Goal: Check status: Check status

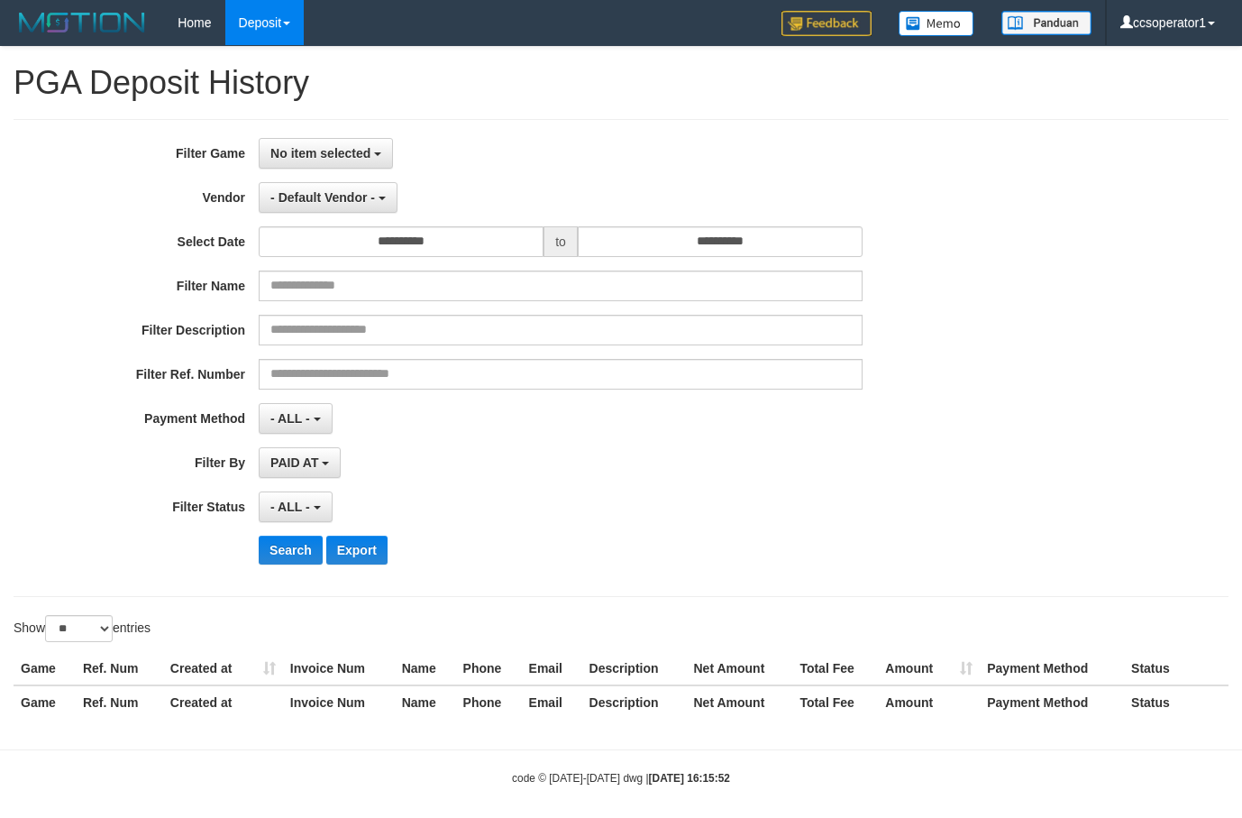
select select "**********"
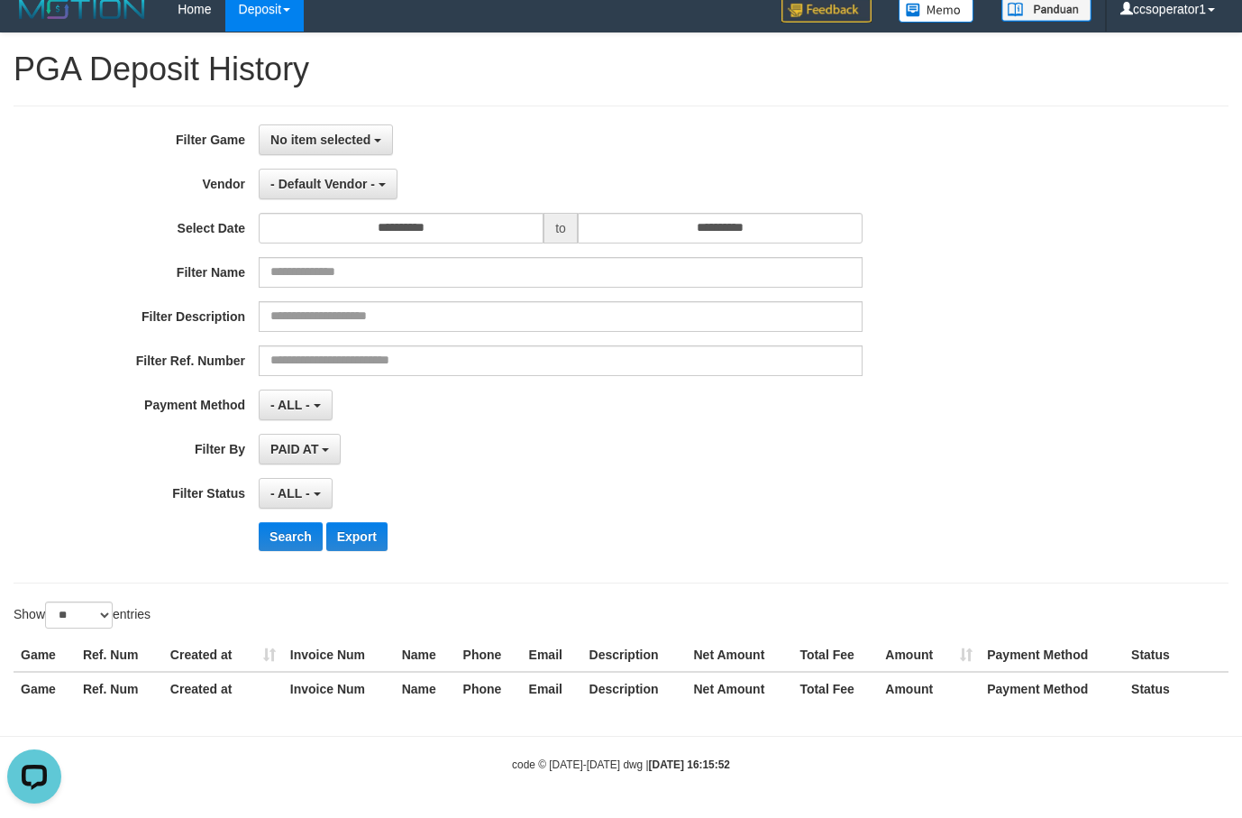
click at [937, 372] on div "Filter Ref. Number" at bounding box center [517, 360] width 1035 height 31
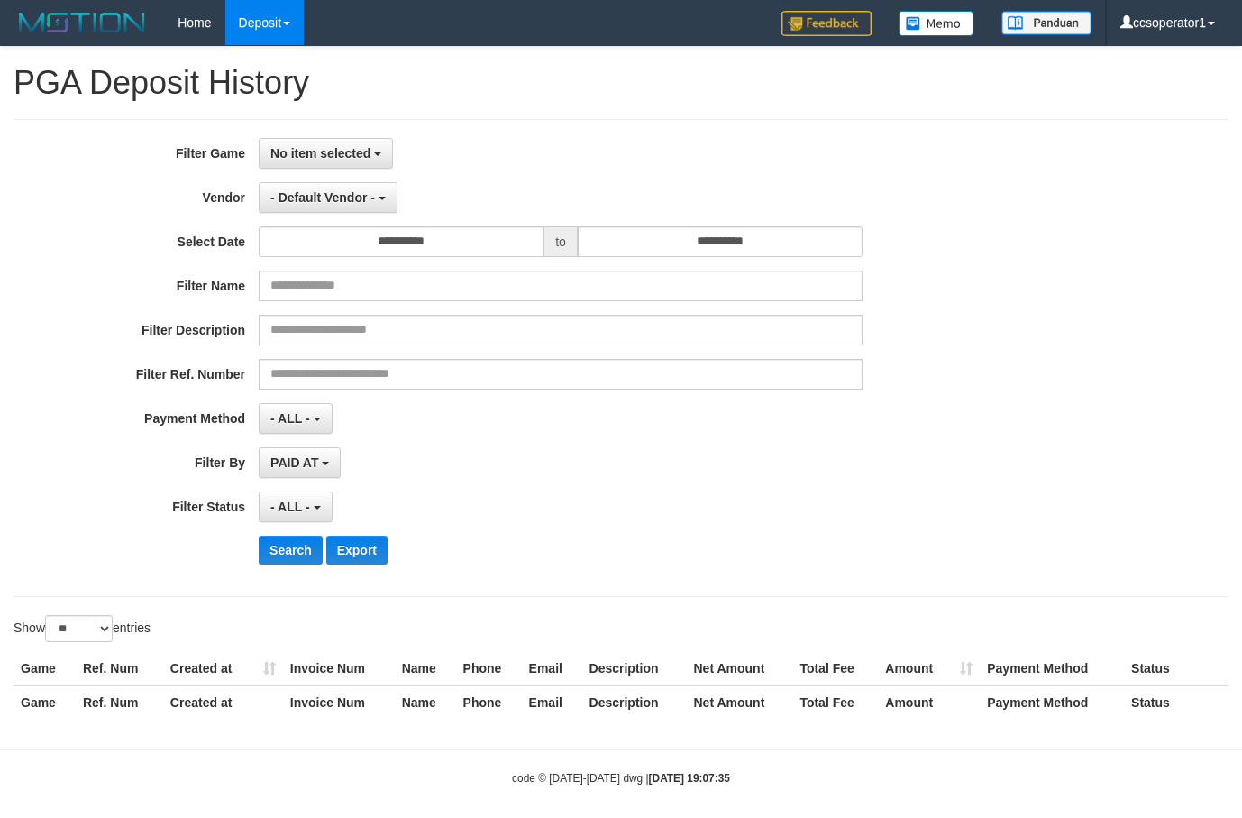
select select
select select "**"
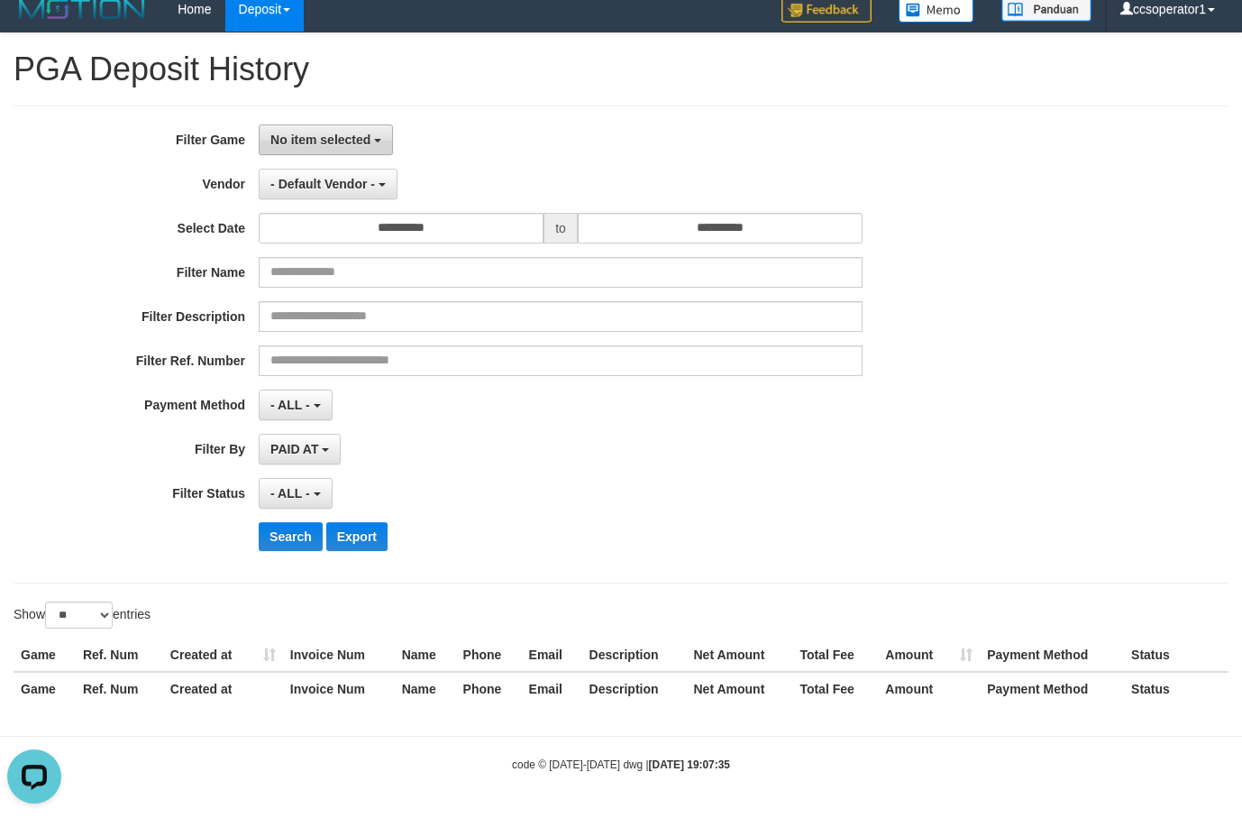
click at [366, 142] on span "No item selected" at bounding box center [320, 140] width 100 height 14
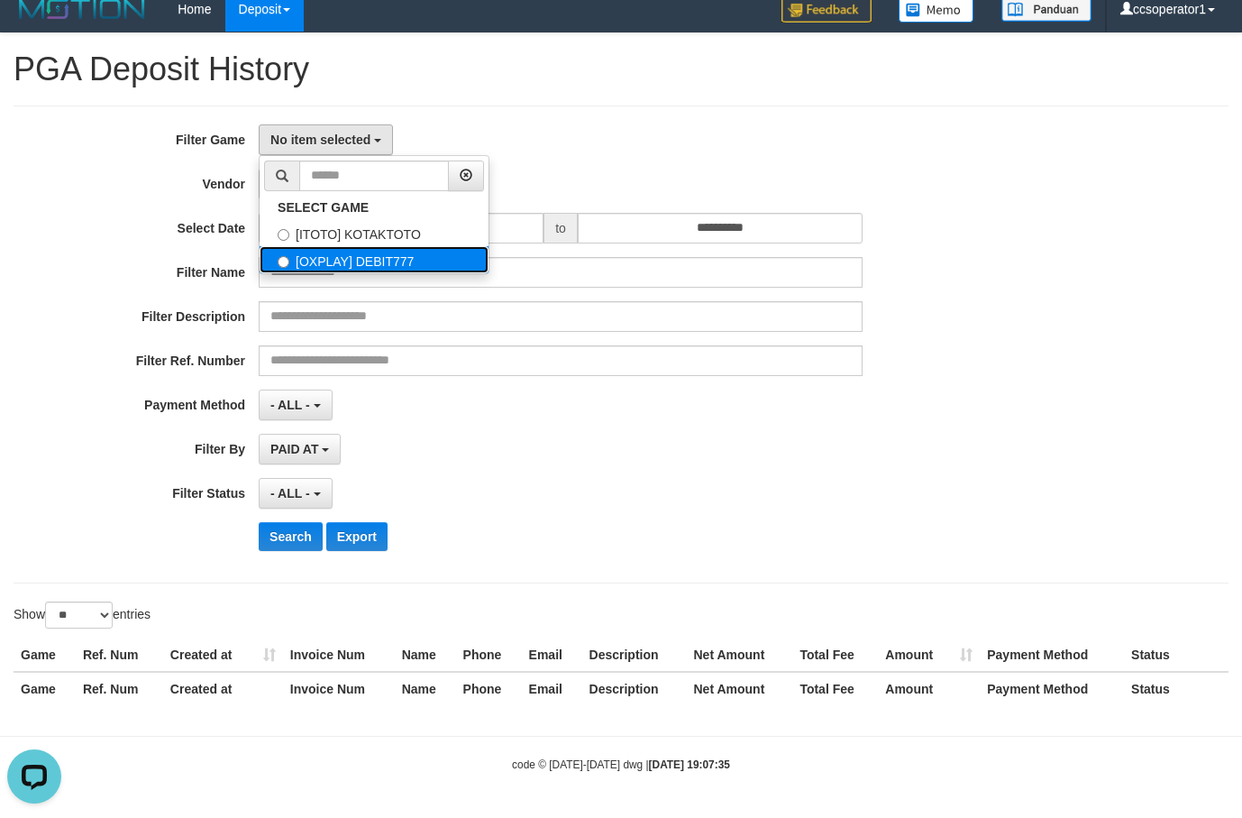
click at [404, 261] on label "[OXPLAY] DEBIT777" at bounding box center [374, 259] width 229 height 27
select select "****"
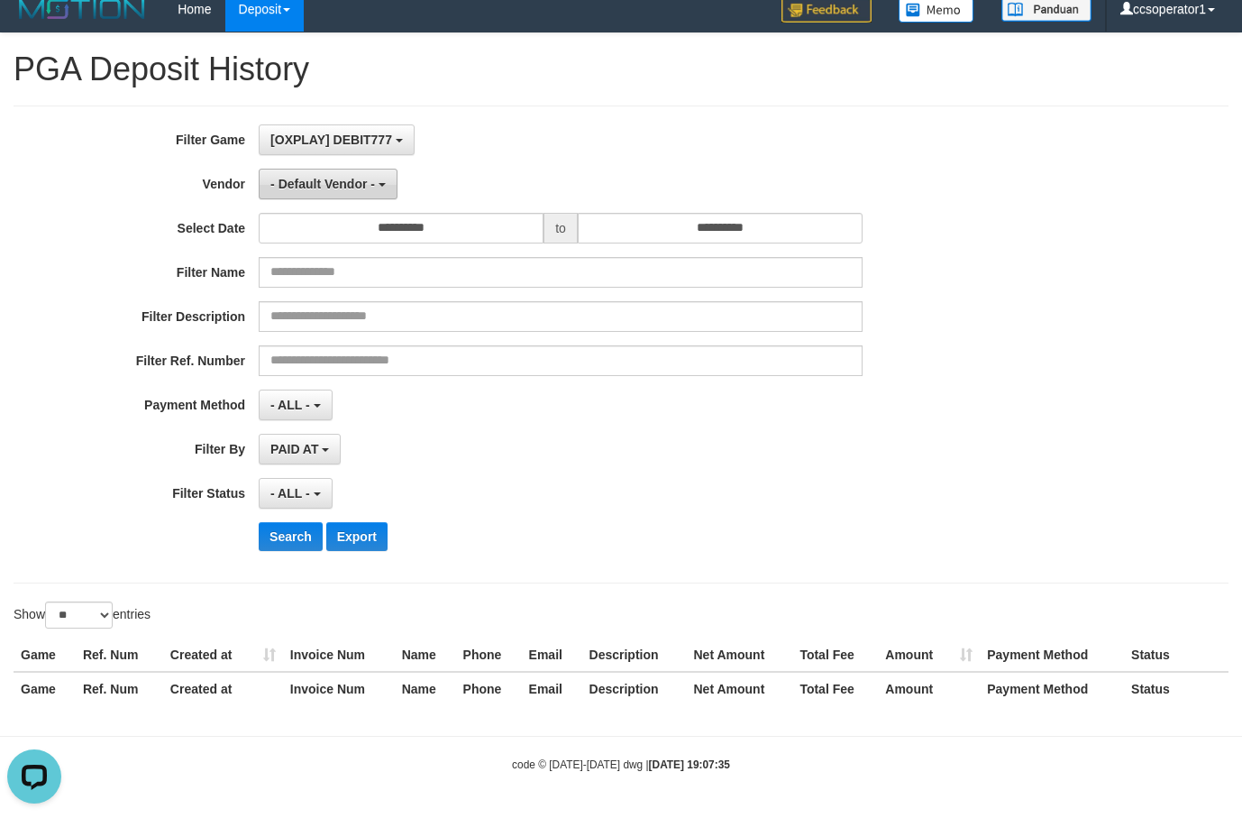
click at [381, 183] on b "button" at bounding box center [382, 185] width 7 height 4
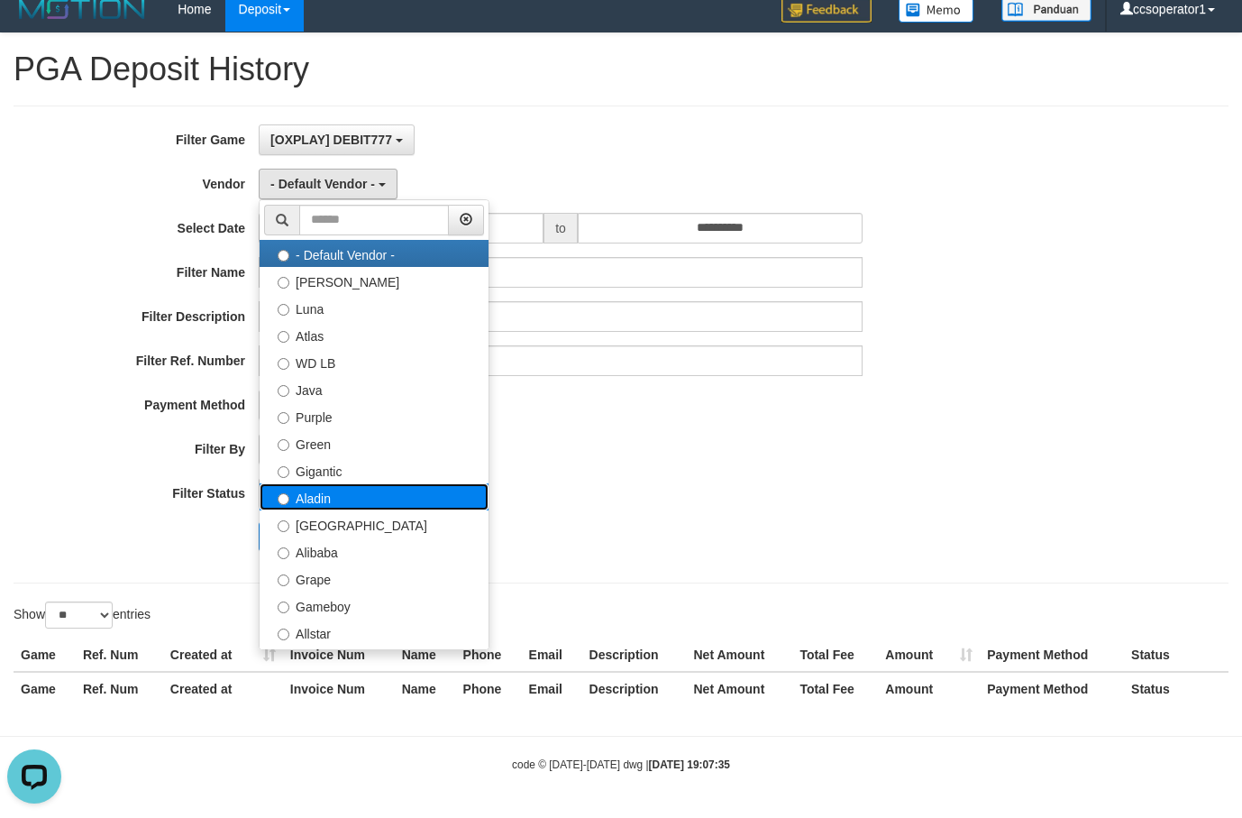
click at [366, 498] on label "Aladin" at bounding box center [374, 496] width 229 height 27
select select "**********"
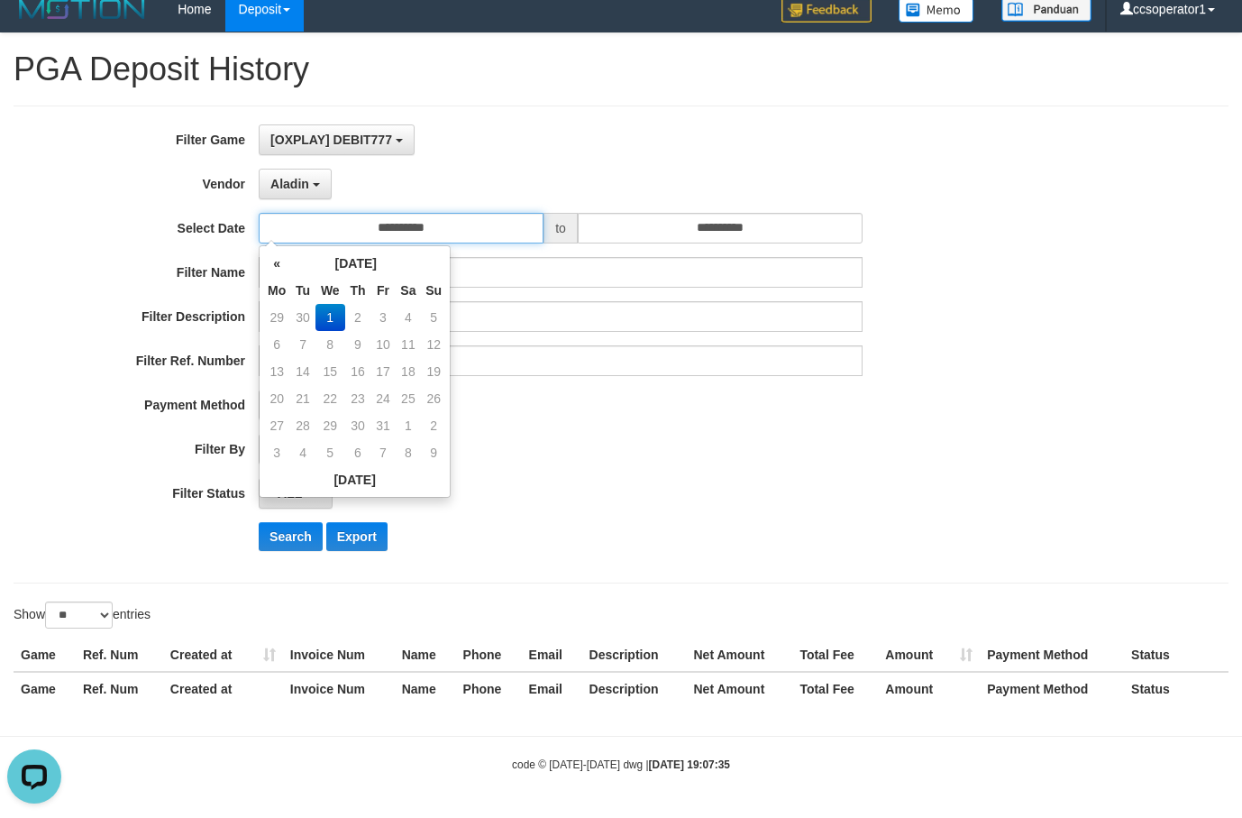
click at [446, 230] on input "**********" at bounding box center [401, 228] width 285 height 31
click at [278, 316] on td "29" at bounding box center [276, 317] width 27 height 27
type input "**********"
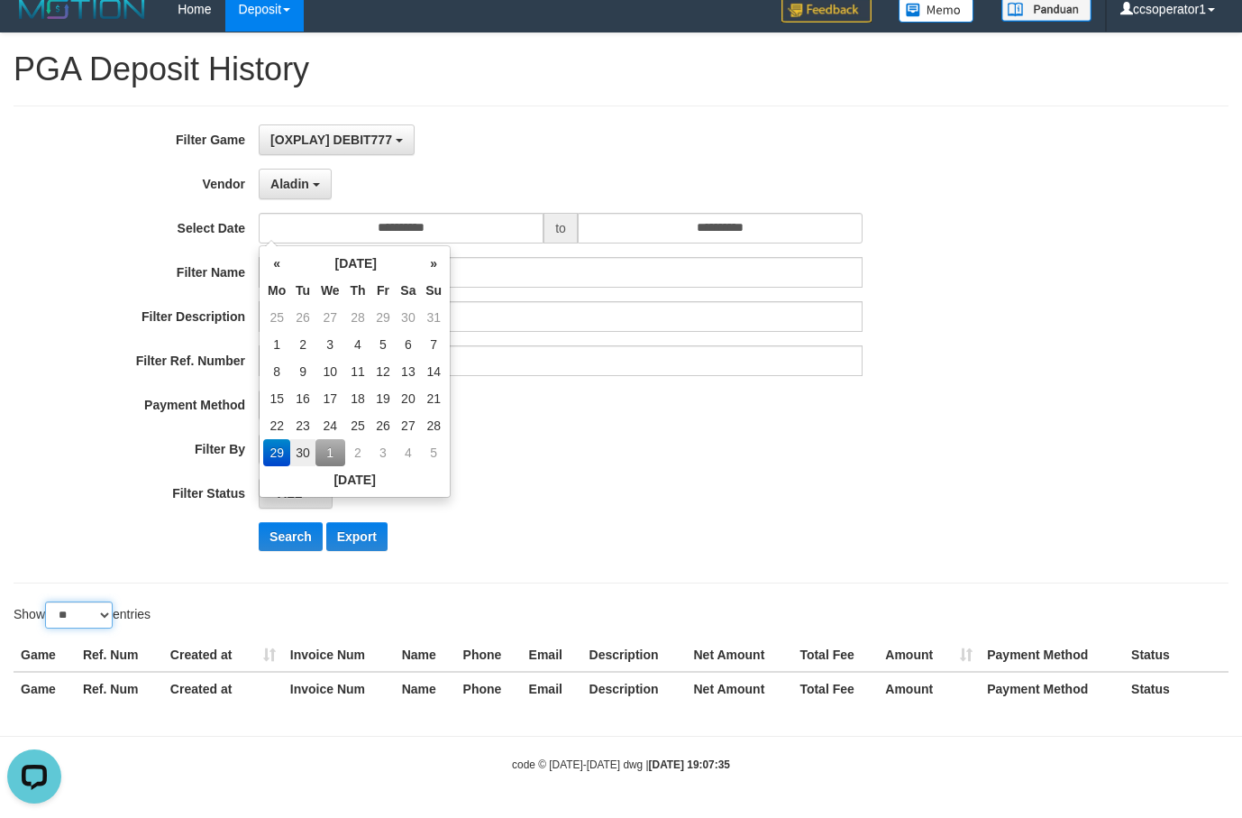
click at [108, 610] on select "** ** ** ***" at bounding box center [79, 614] width 68 height 27
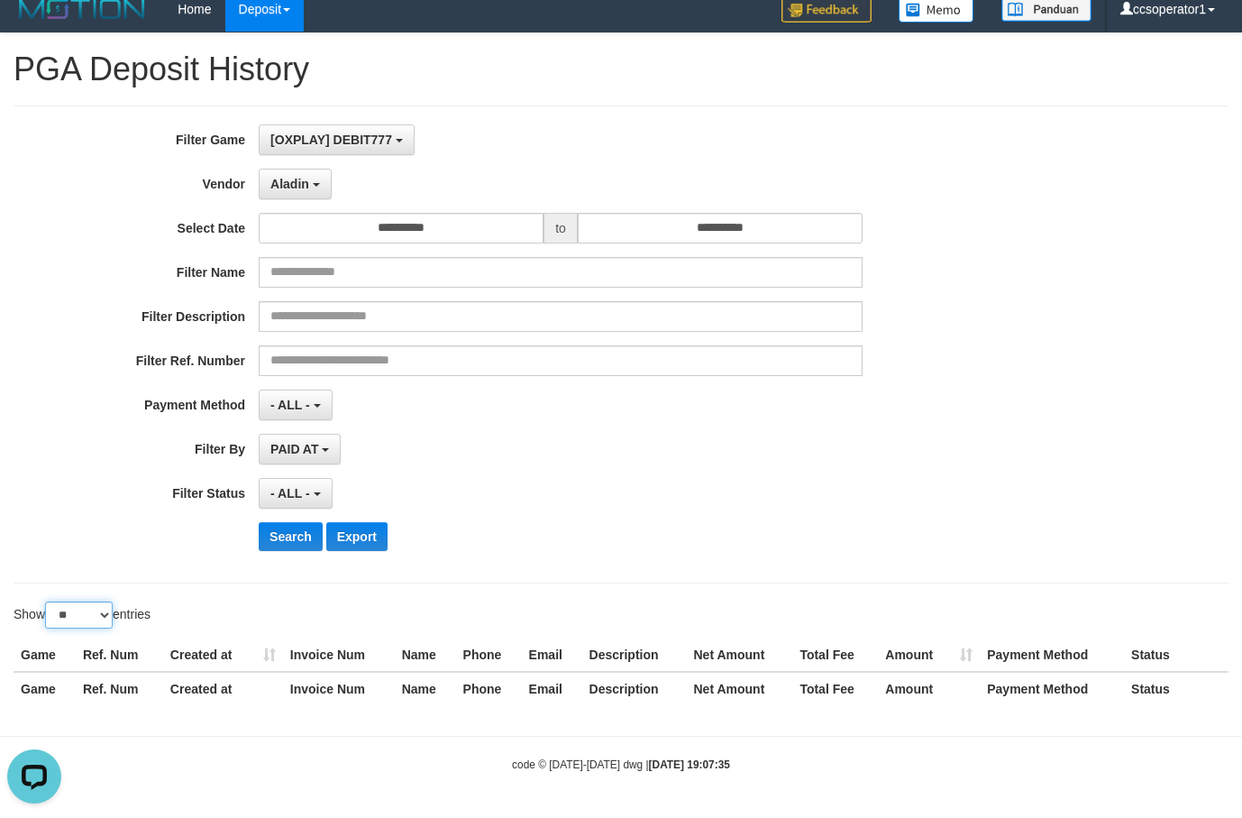
select select "**"
click at [48, 601] on select "** ** ** ***" at bounding box center [79, 614] width 68 height 27
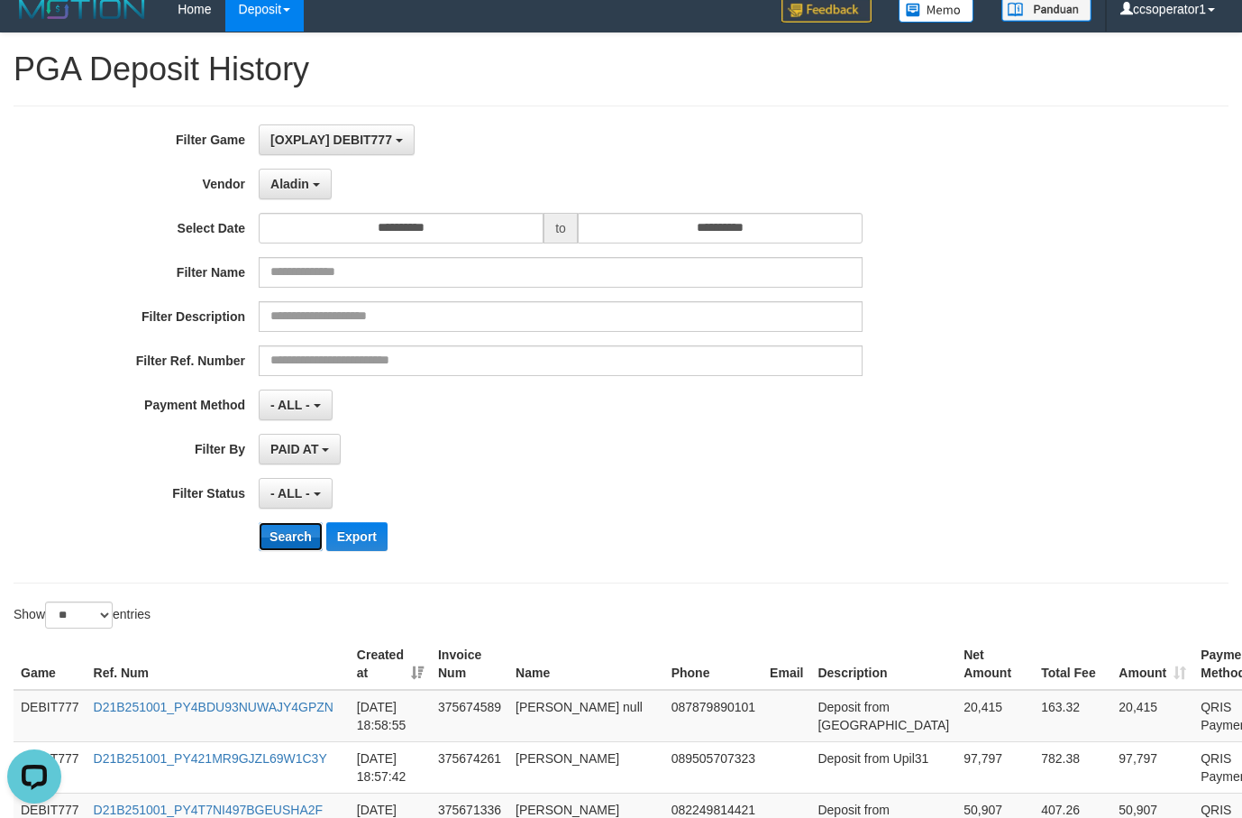
click at [272, 538] on button "Search" at bounding box center [291, 536] width 64 height 29
click at [275, 538] on button "Search" at bounding box center [291, 536] width 64 height 29
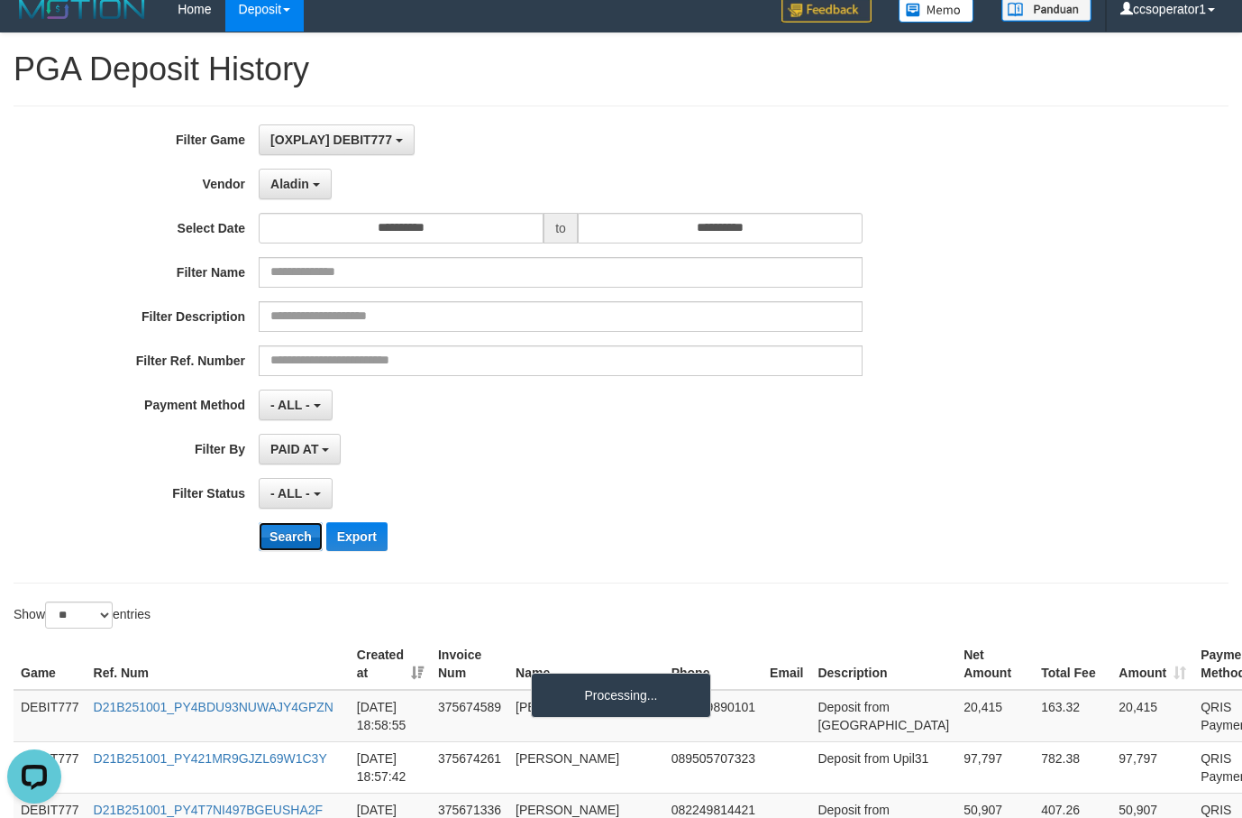
click at [275, 538] on button "Search" at bounding box center [291, 536] width 64 height 29
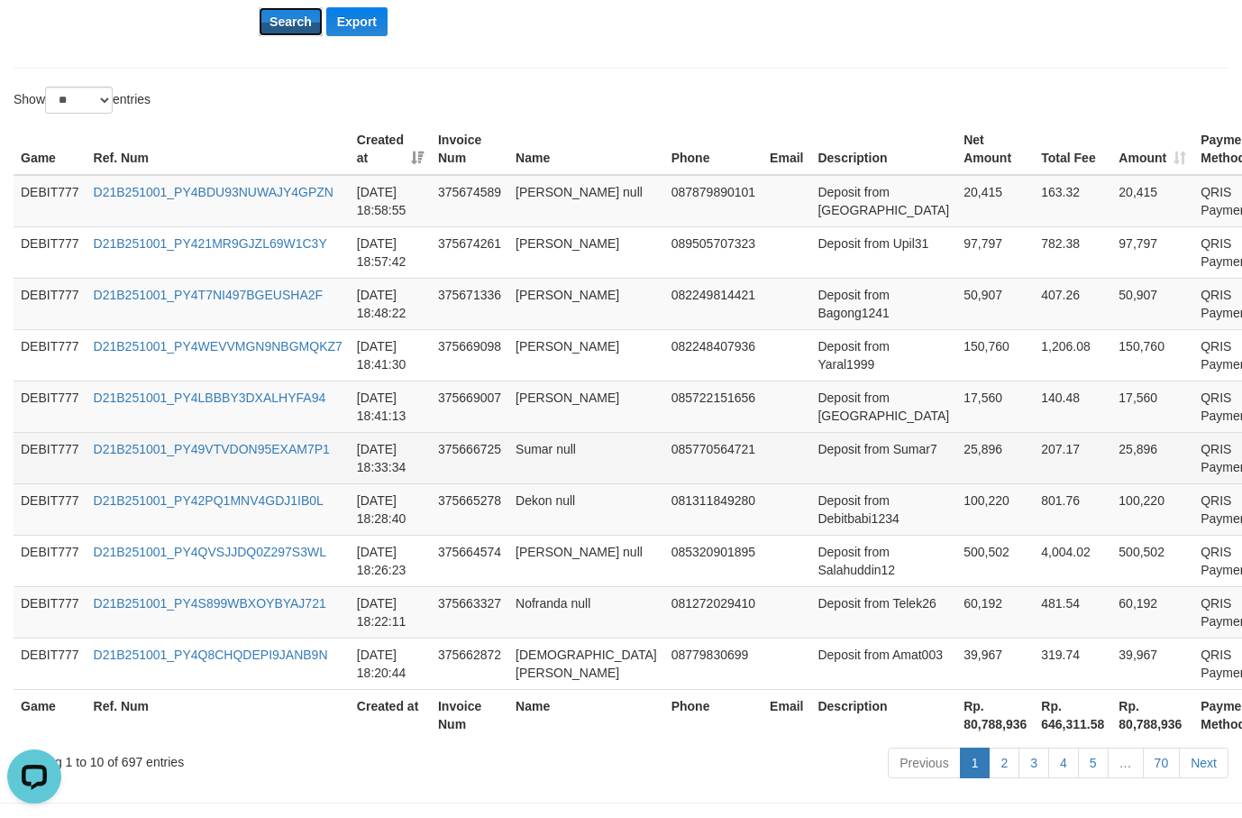
scroll to position [595, 0]
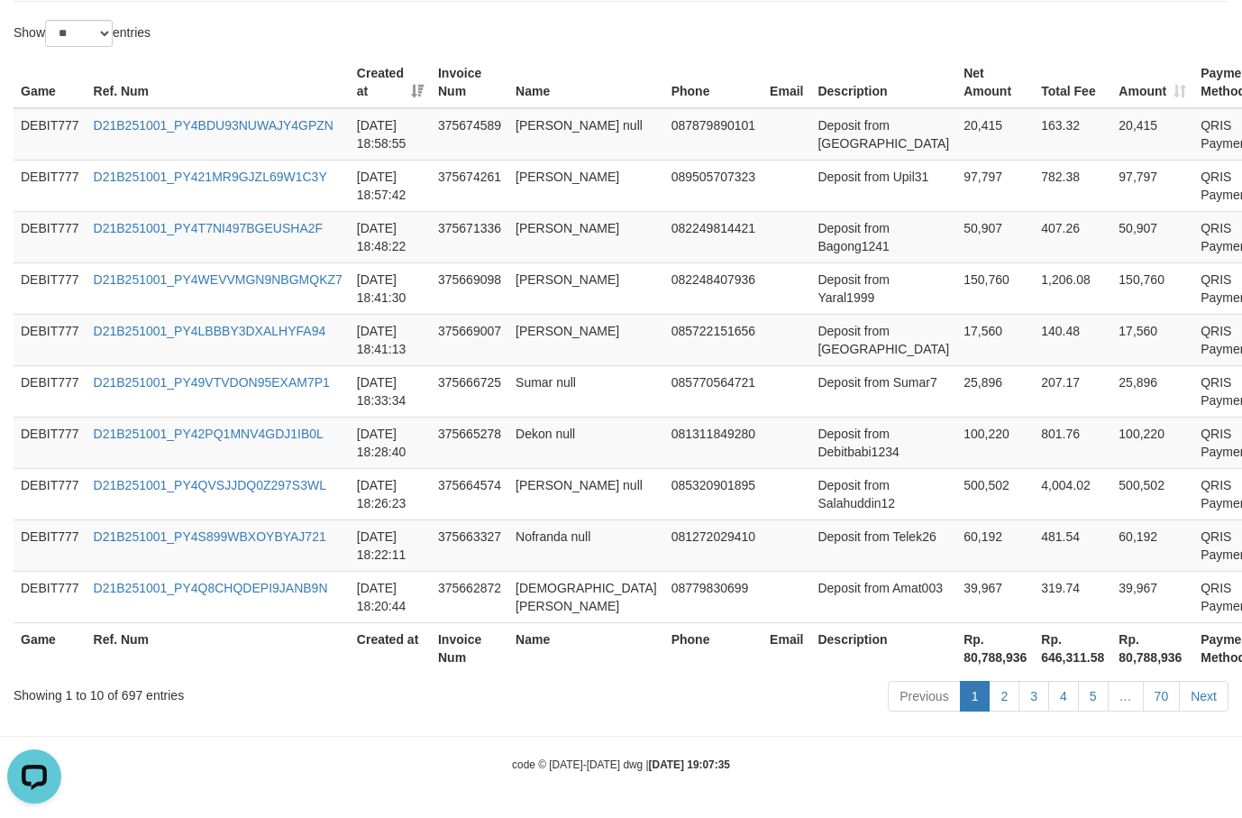
click at [957, 652] on th "Rp. 80,788,936" at bounding box center [996, 647] width 78 height 51
copy th "80,788,936"
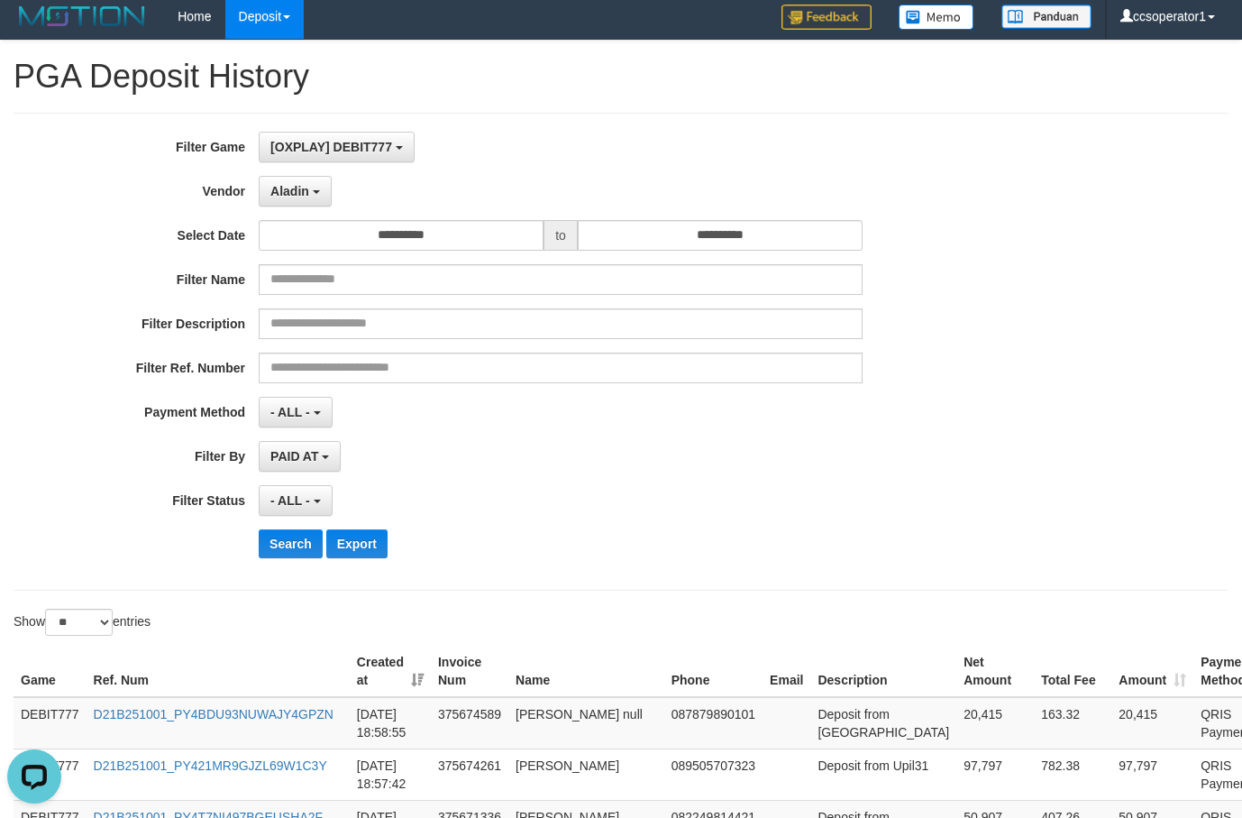
scroll to position [0, 0]
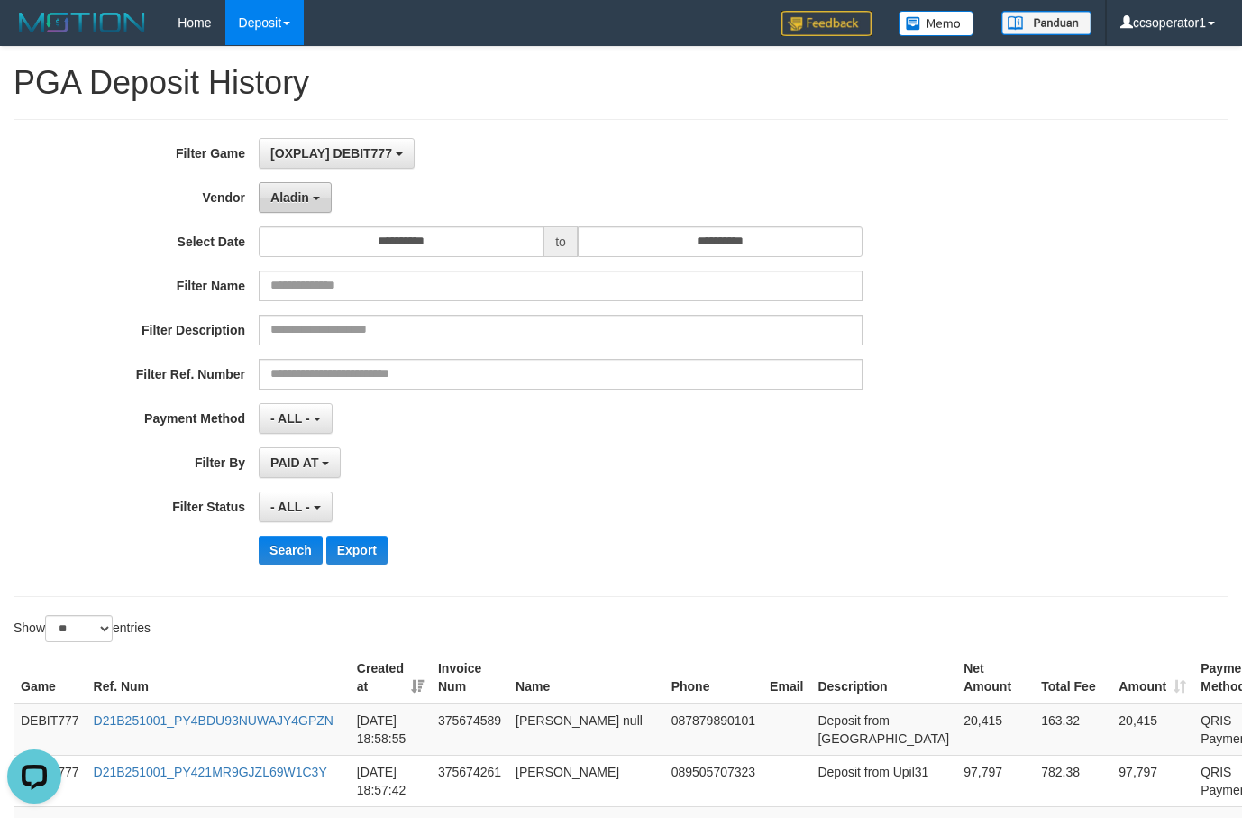
click at [300, 210] on button "Aladin" at bounding box center [295, 197] width 73 height 31
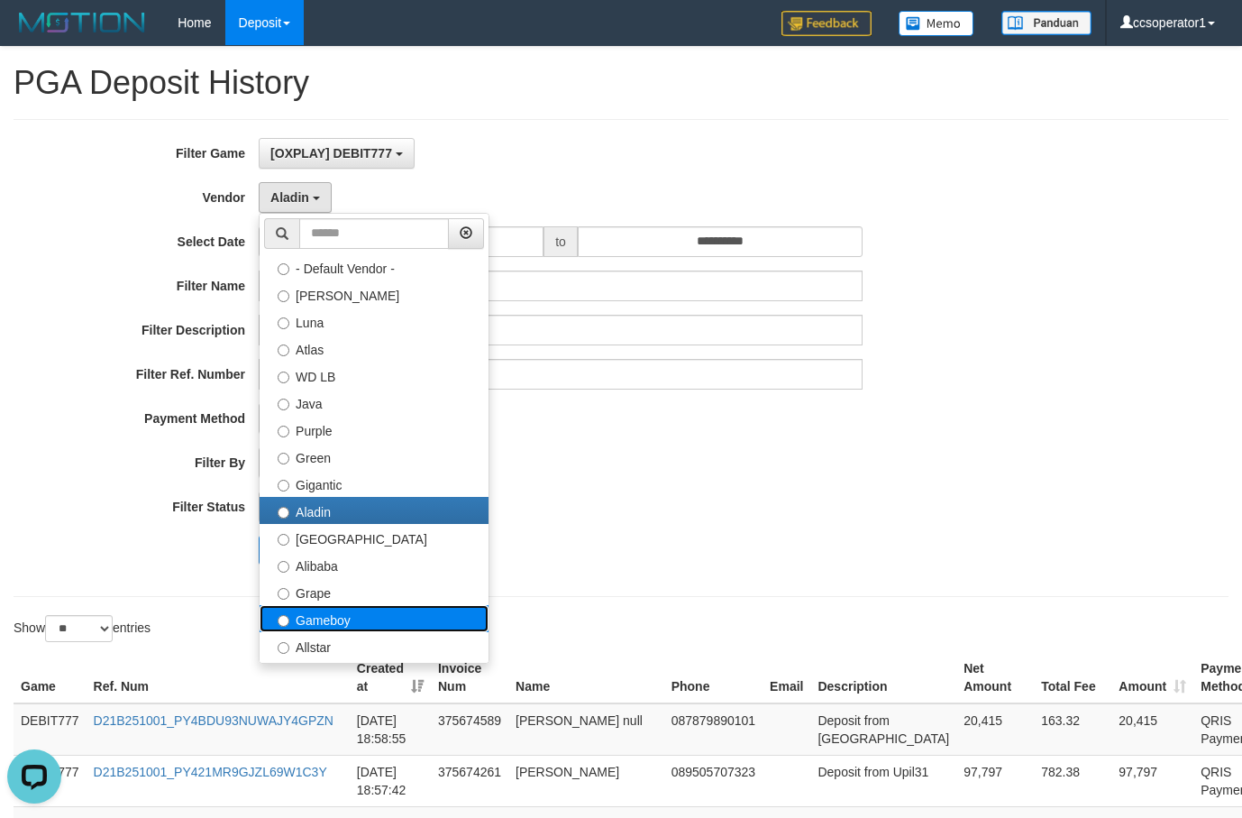
click at [345, 622] on label "Gameboy" at bounding box center [374, 618] width 229 height 27
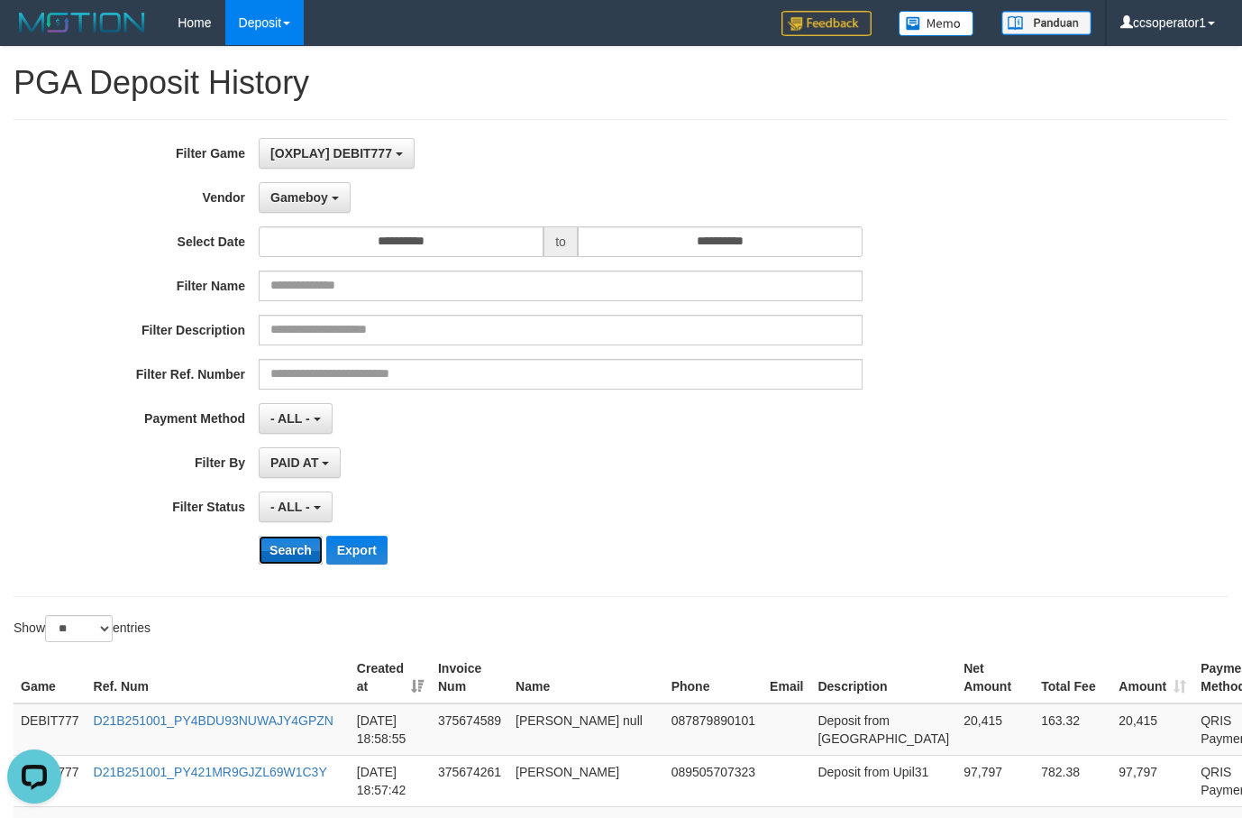
click at [290, 547] on button "Search" at bounding box center [291, 550] width 64 height 29
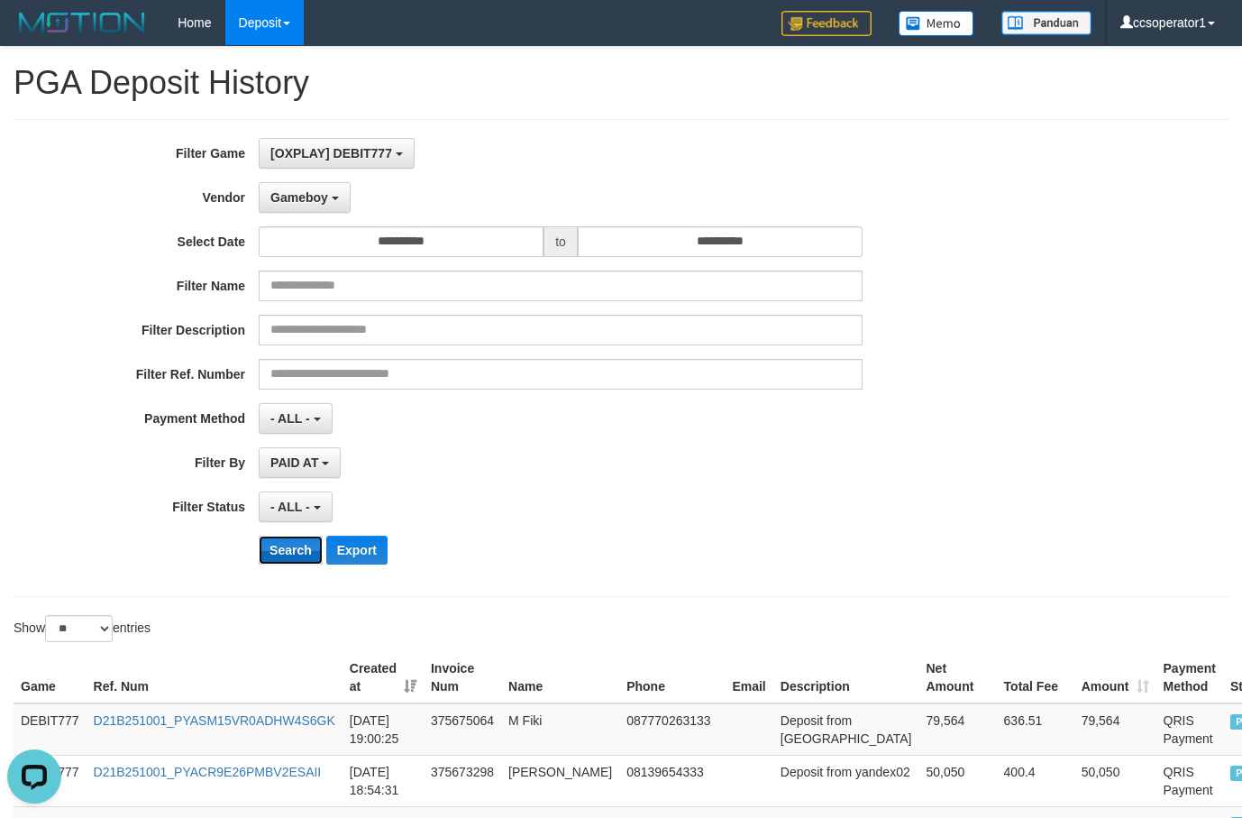
click at [290, 547] on button "Search" at bounding box center [291, 550] width 64 height 29
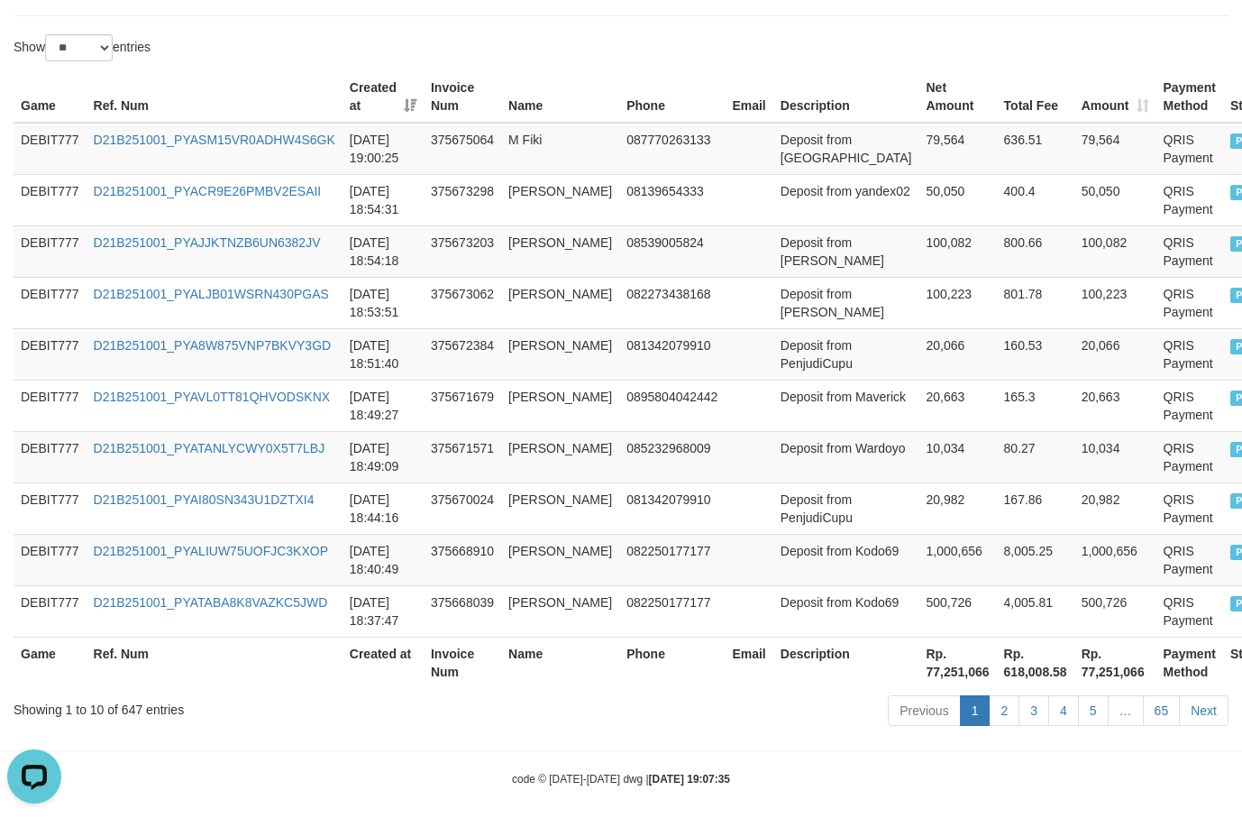
scroll to position [595, 0]
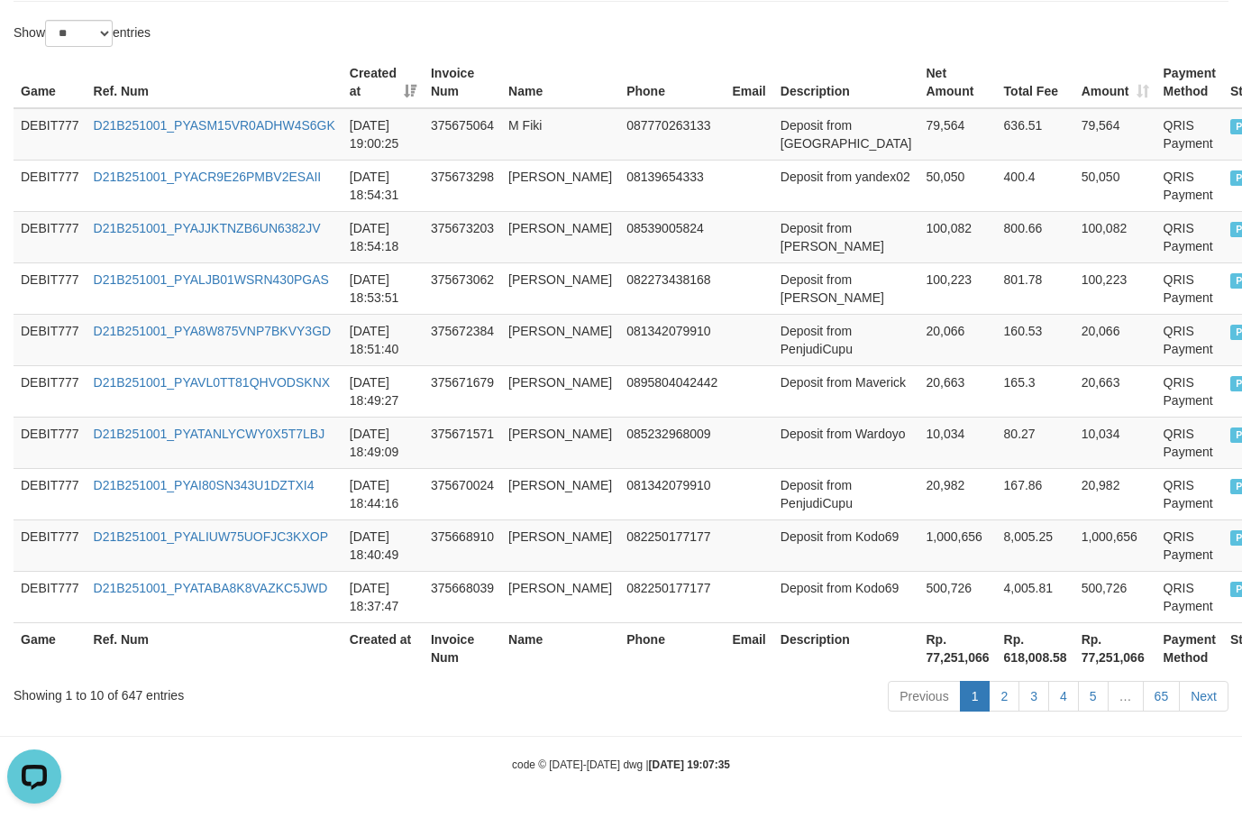
click at [920, 663] on th "Rp. 77,251,066" at bounding box center [959, 647] width 78 height 51
copy th "77,251,066"
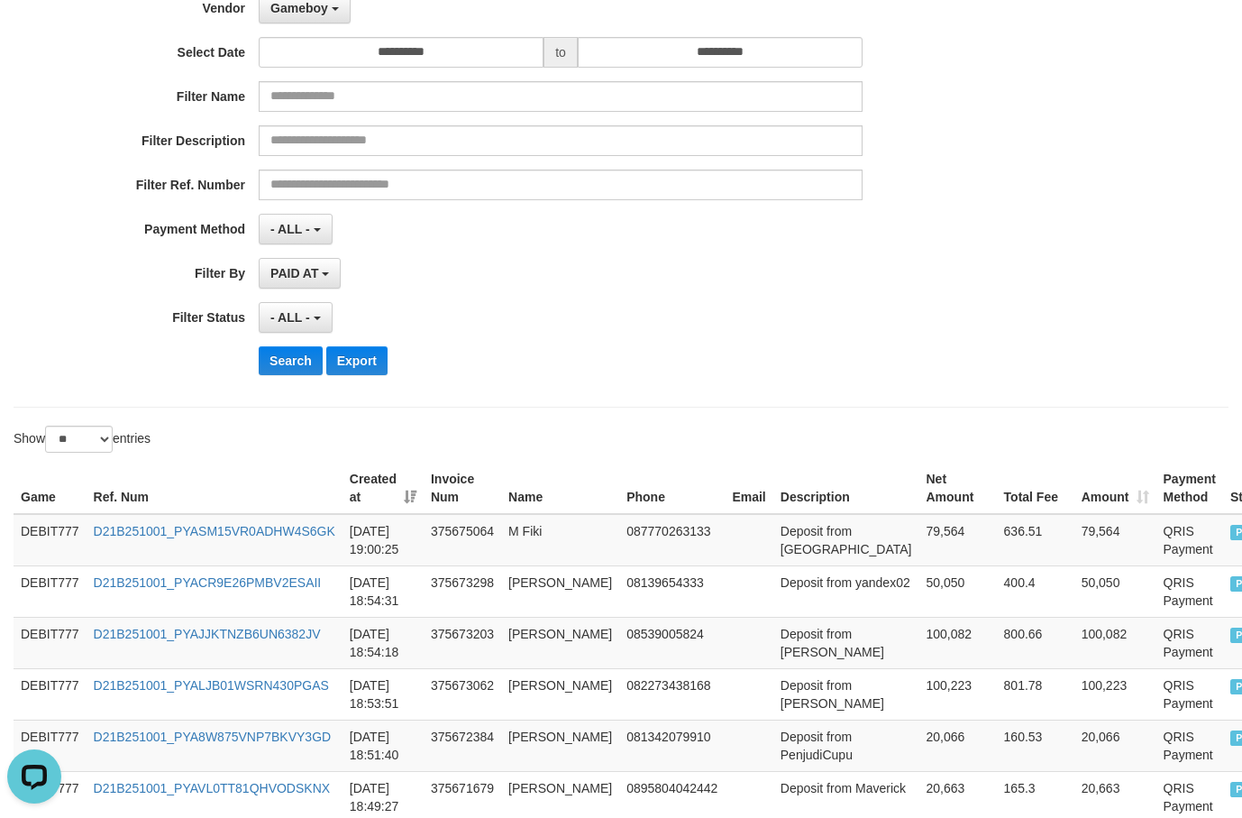
scroll to position [90, 0]
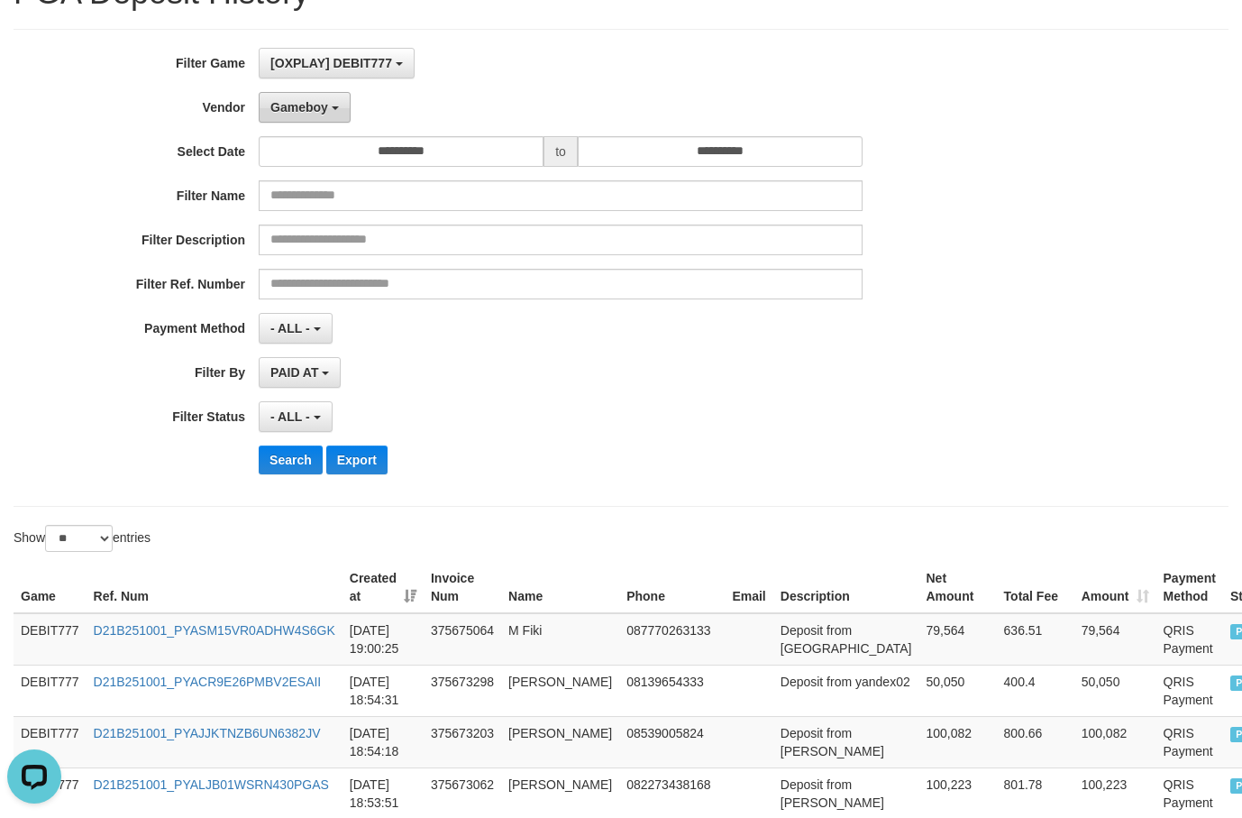
click at [344, 114] on button "Gameboy" at bounding box center [305, 107] width 92 height 31
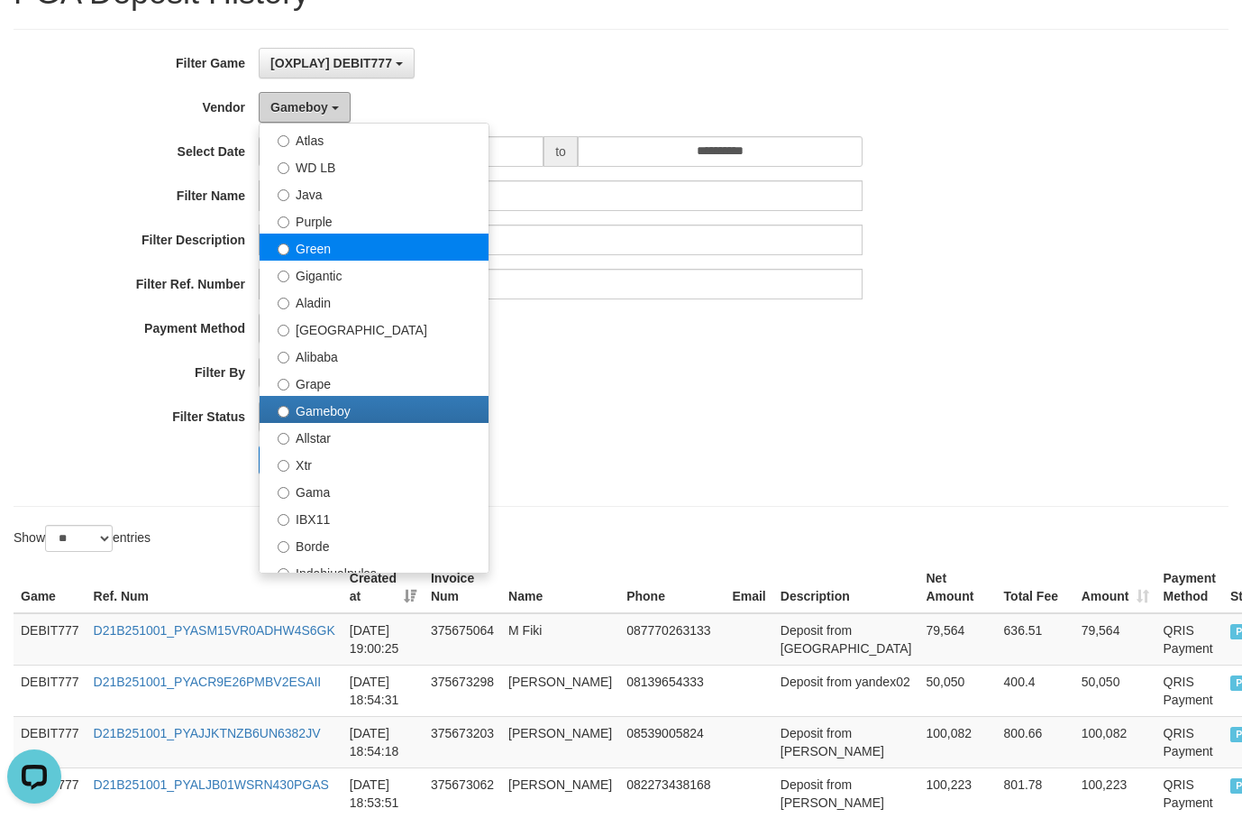
scroll to position [0, 0]
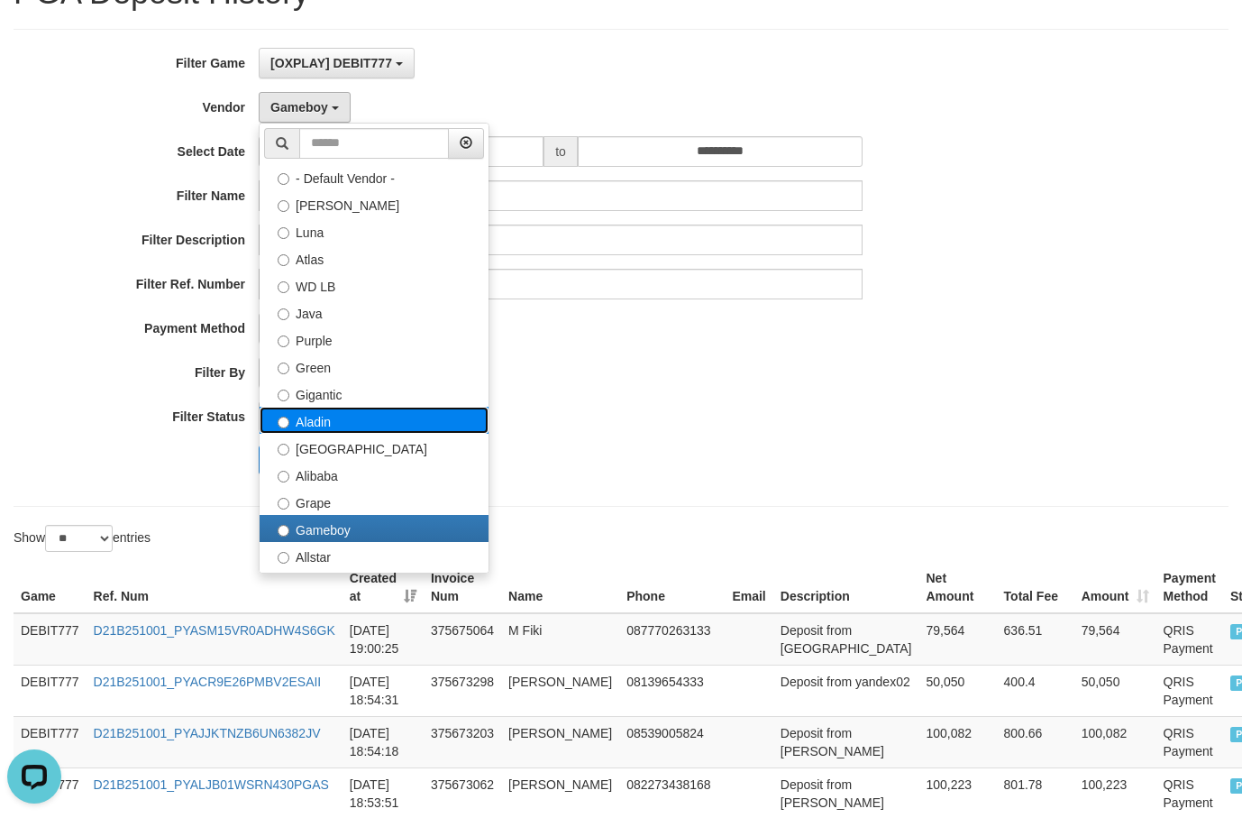
click at [331, 425] on label "Aladin" at bounding box center [374, 420] width 229 height 27
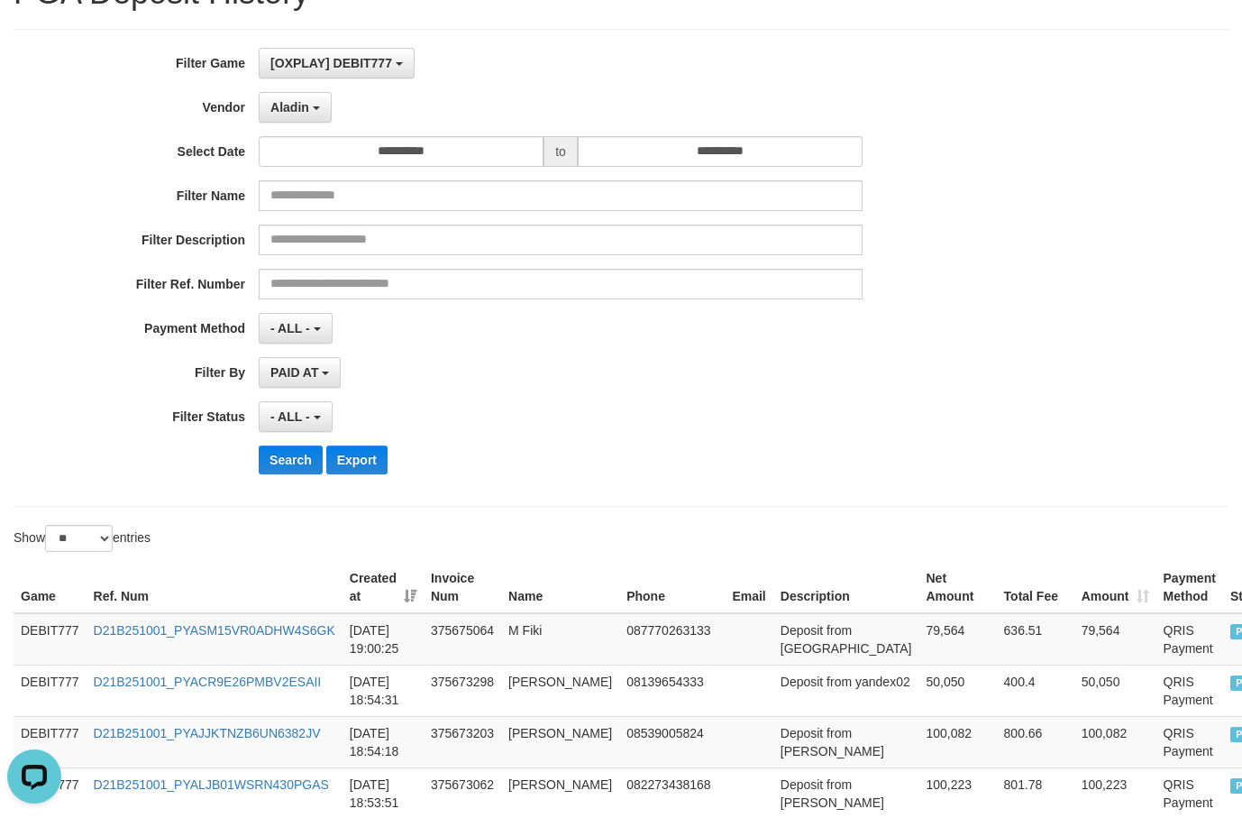
select select "**********"
click at [286, 464] on button "Search" at bounding box center [291, 459] width 64 height 29
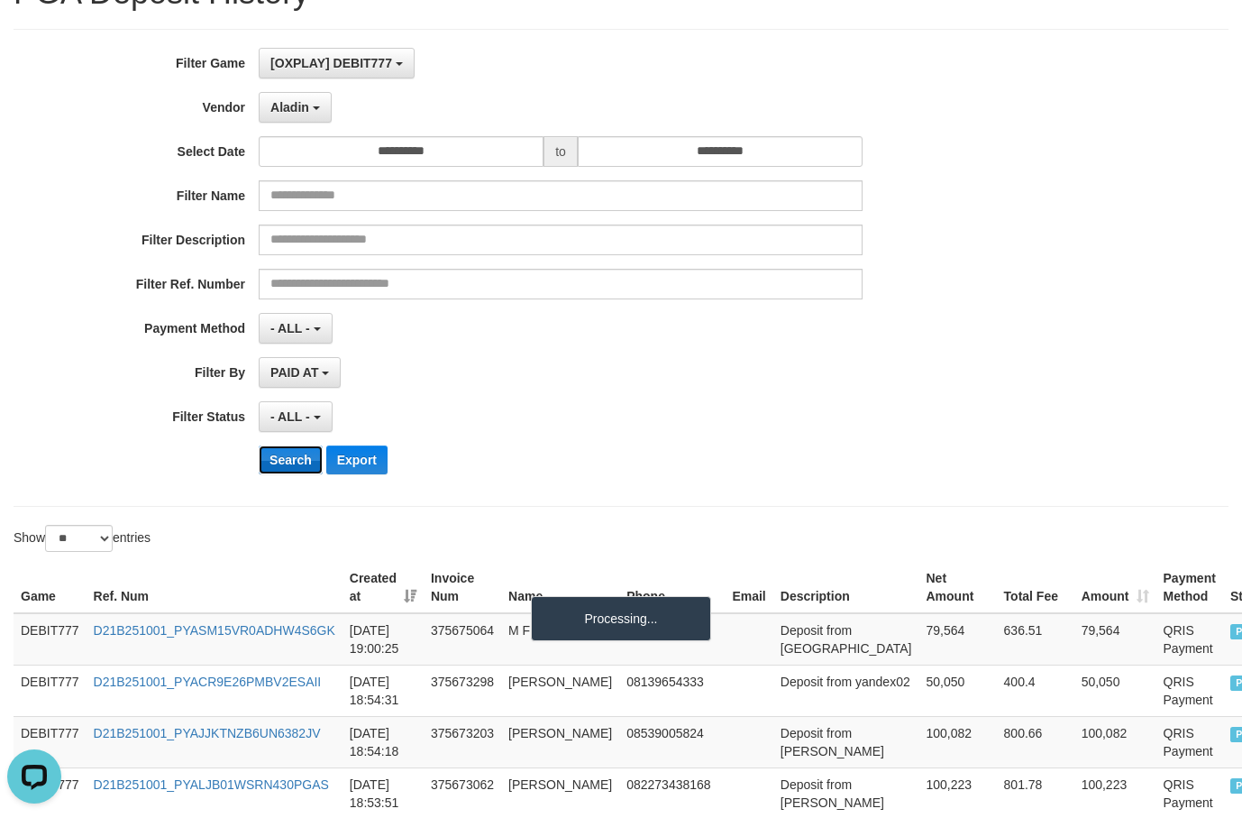
click at [285, 463] on button "Search" at bounding box center [291, 459] width 64 height 29
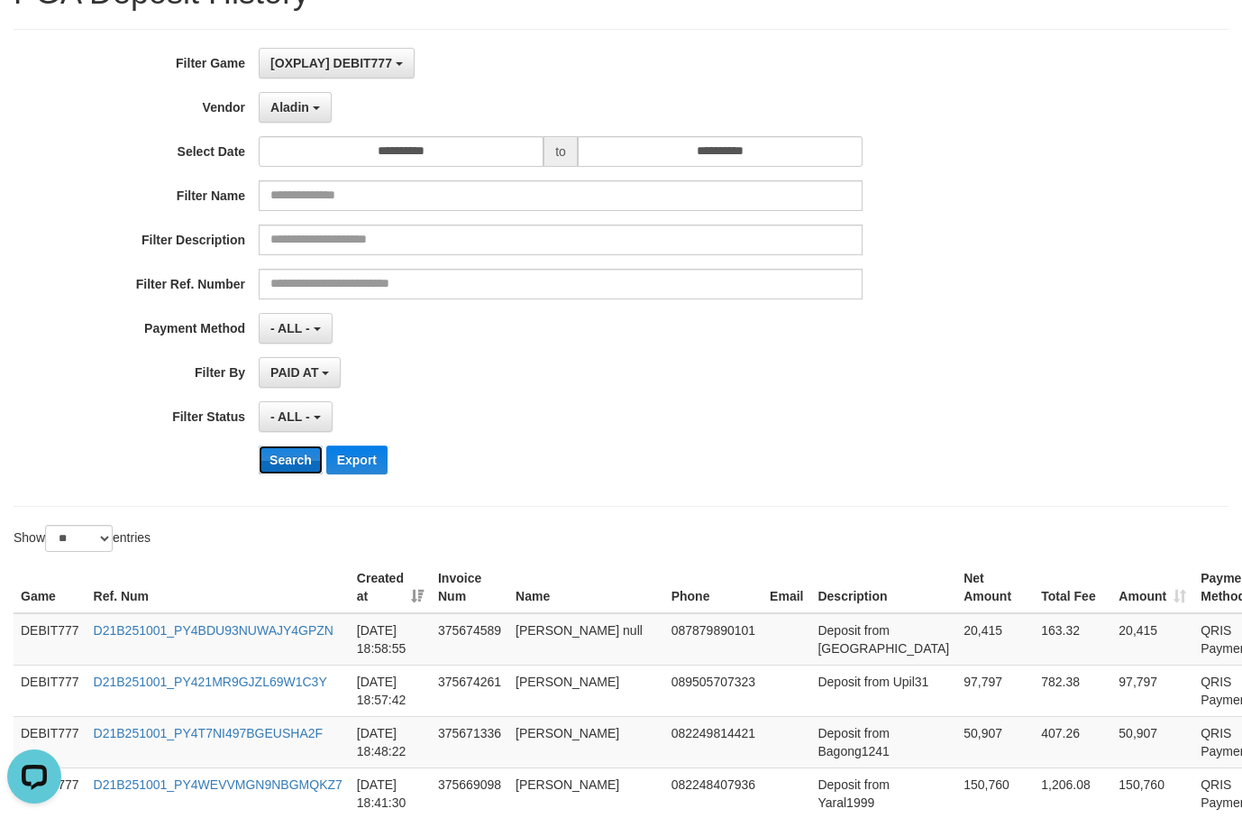
click at [285, 463] on button "Search" at bounding box center [291, 459] width 64 height 29
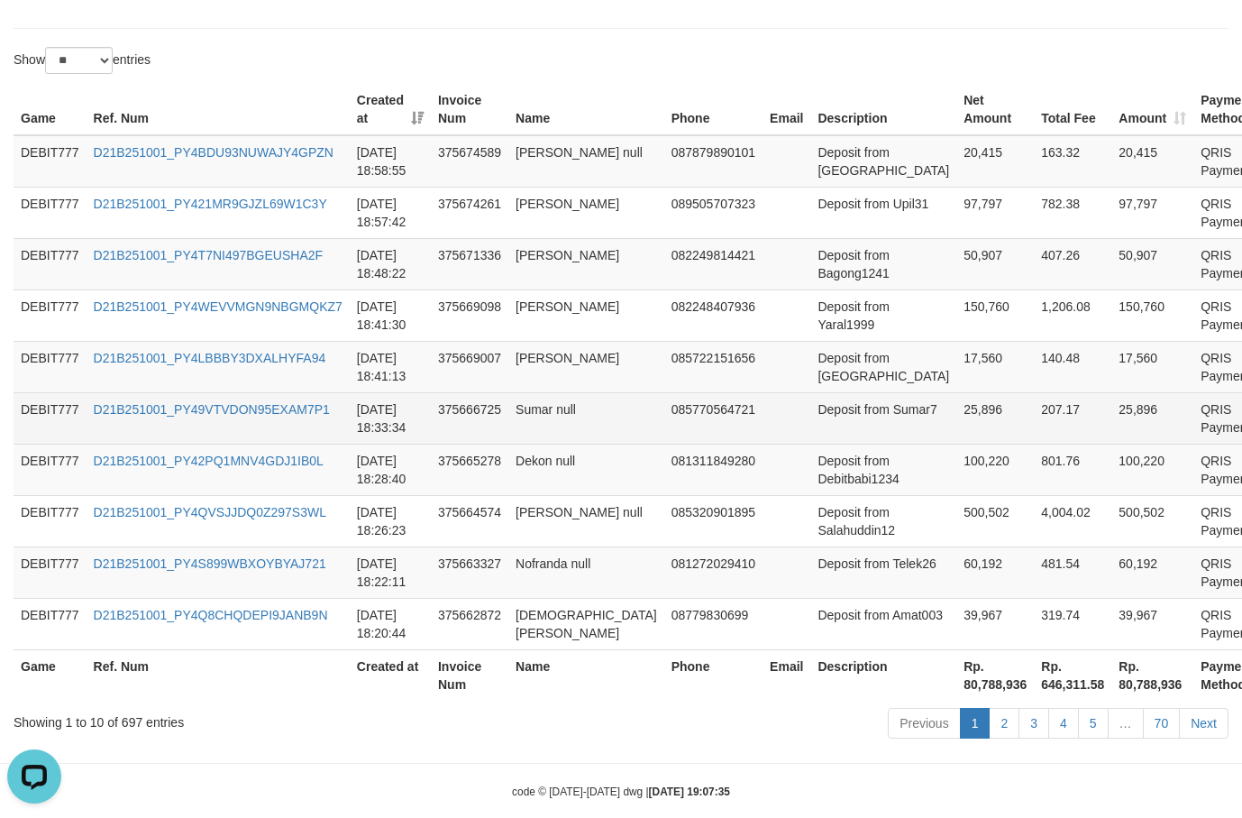
scroll to position [595, 0]
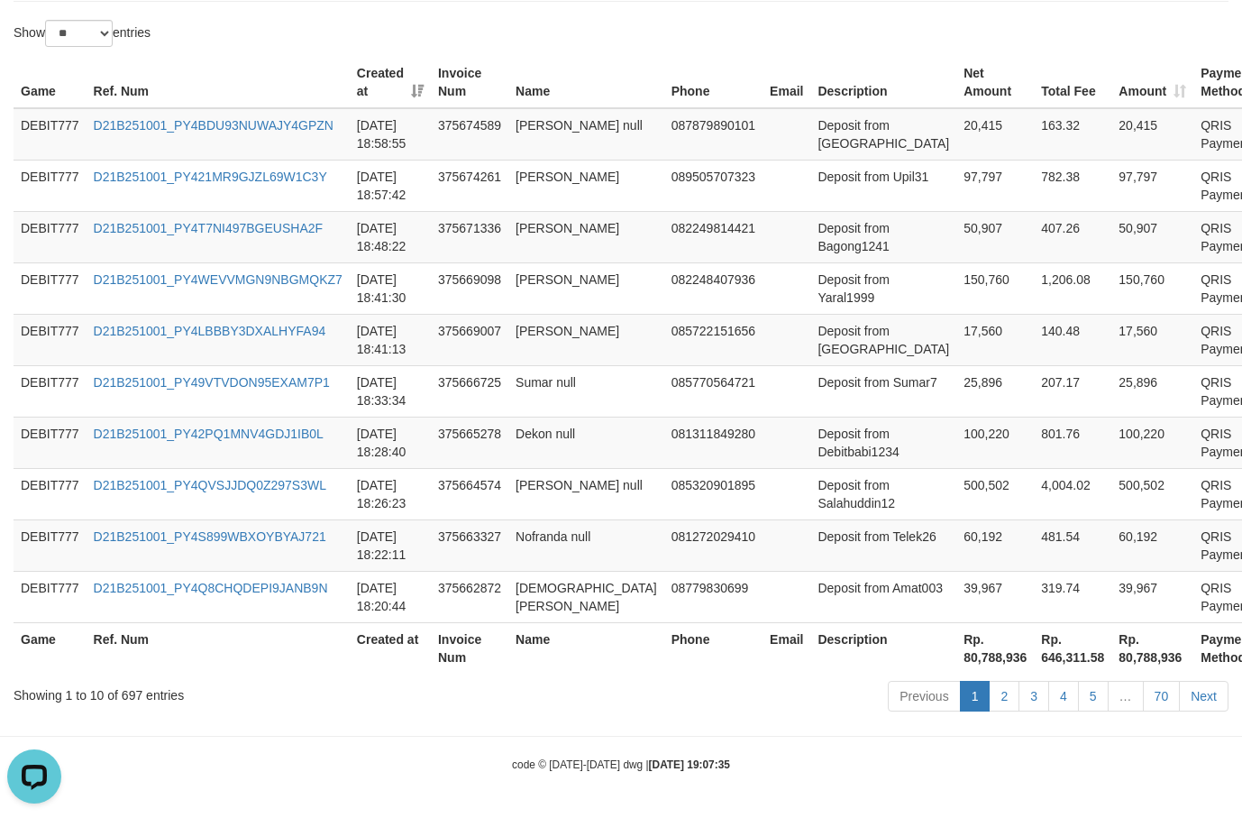
click at [957, 647] on th "Rp. 80,788,936" at bounding box center [996, 647] width 78 height 51
click at [957, 662] on th "Rp. 80,788,936" at bounding box center [996, 647] width 78 height 51
copy th "80,788,936"
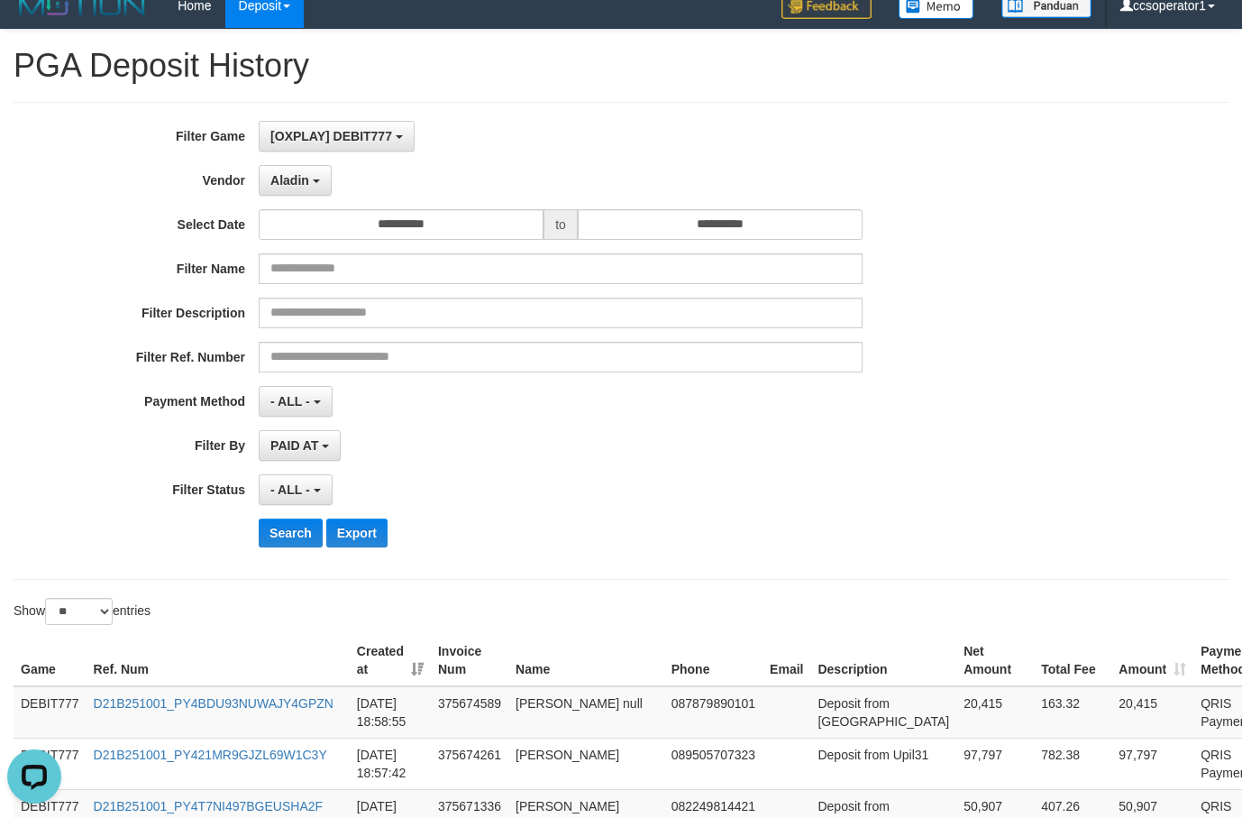
scroll to position [0, 0]
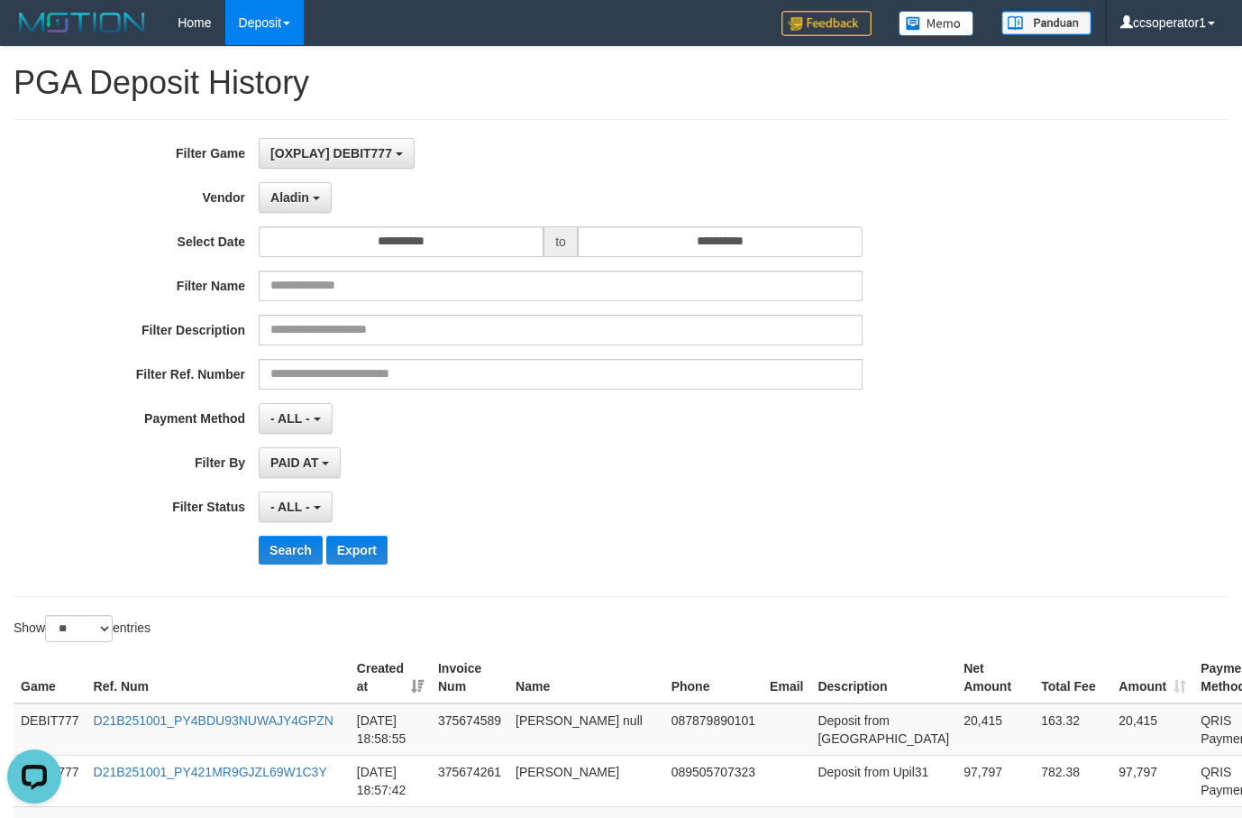
click at [390, 133] on div "**********" at bounding box center [621, 358] width 1215 height 478
click at [390, 147] on span "[OXPLAY] DEBIT777" at bounding box center [331, 153] width 122 height 14
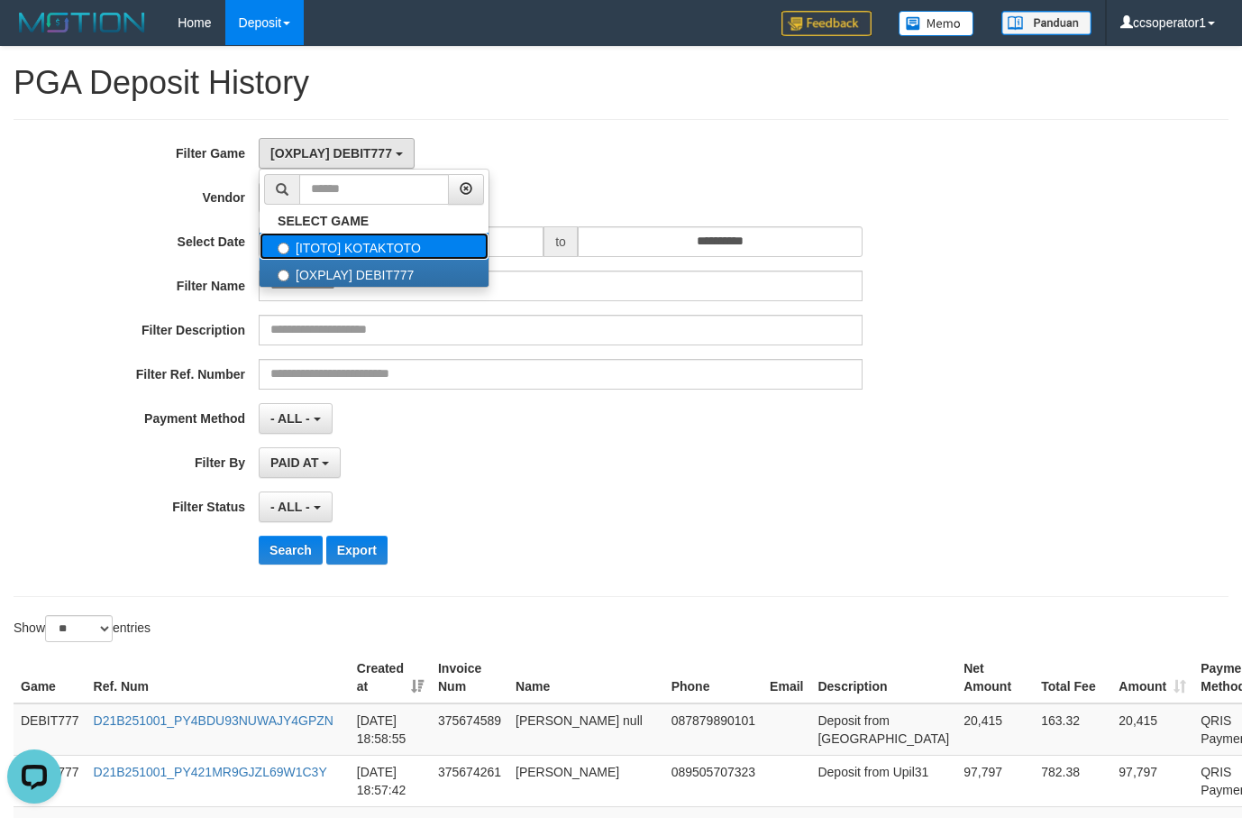
click at [445, 250] on label "[ITOTO] KOTAKTOTO" at bounding box center [374, 246] width 229 height 27
select select "****"
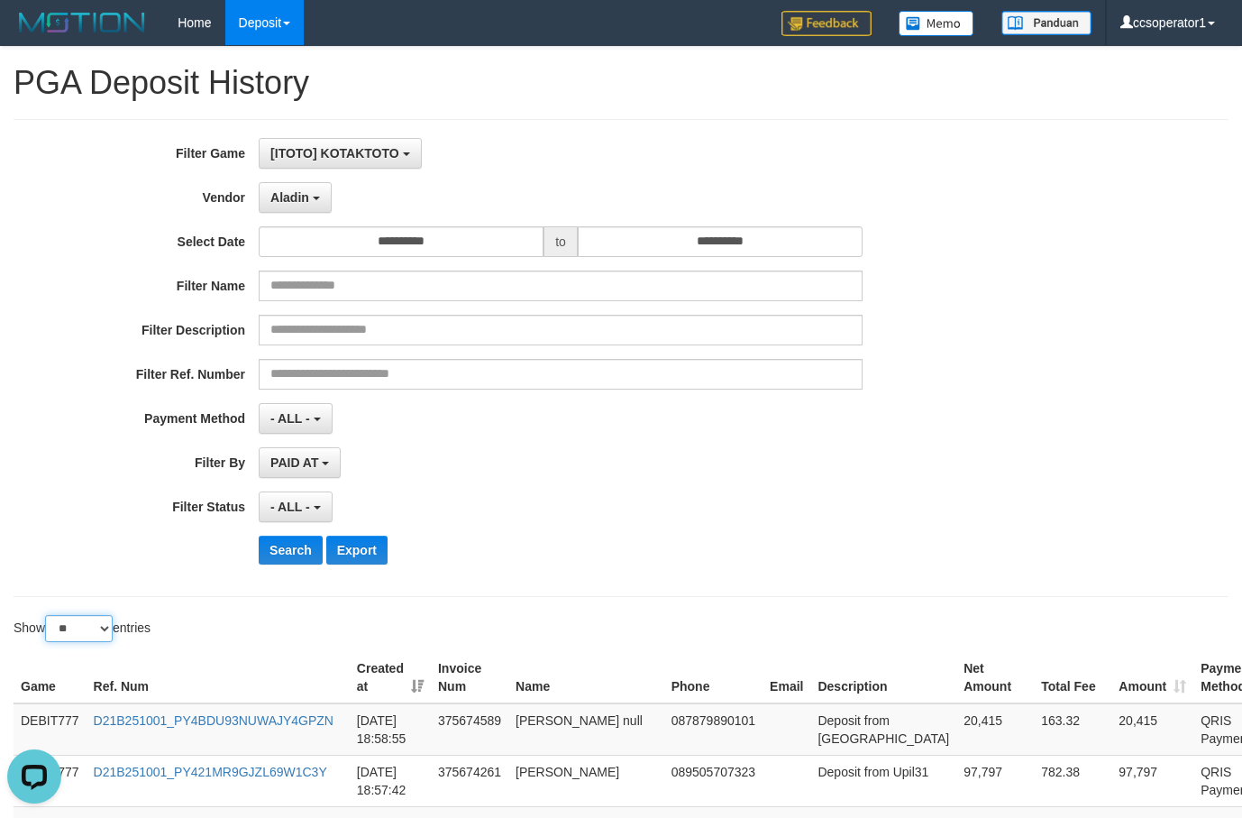
drag, startPoint x: 95, startPoint y: 627, endPoint x: 95, endPoint y: 640, distance: 13.5
click at [95, 627] on select "** ** ** ***" at bounding box center [79, 628] width 68 height 27
select select "**"
click at [48, 615] on select "** ** ** ***" at bounding box center [79, 628] width 68 height 27
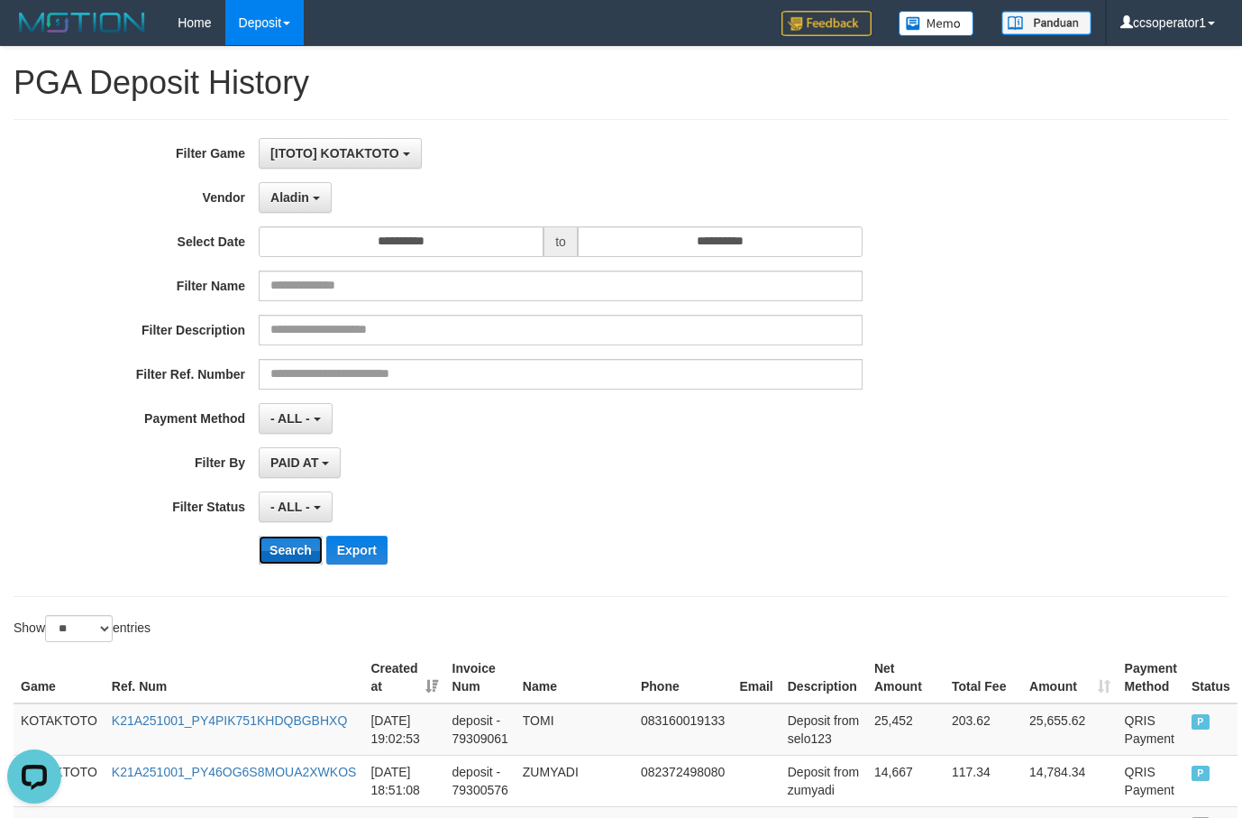
click at [287, 545] on button "Search" at bounding box center [291, 550] width 64 height 29
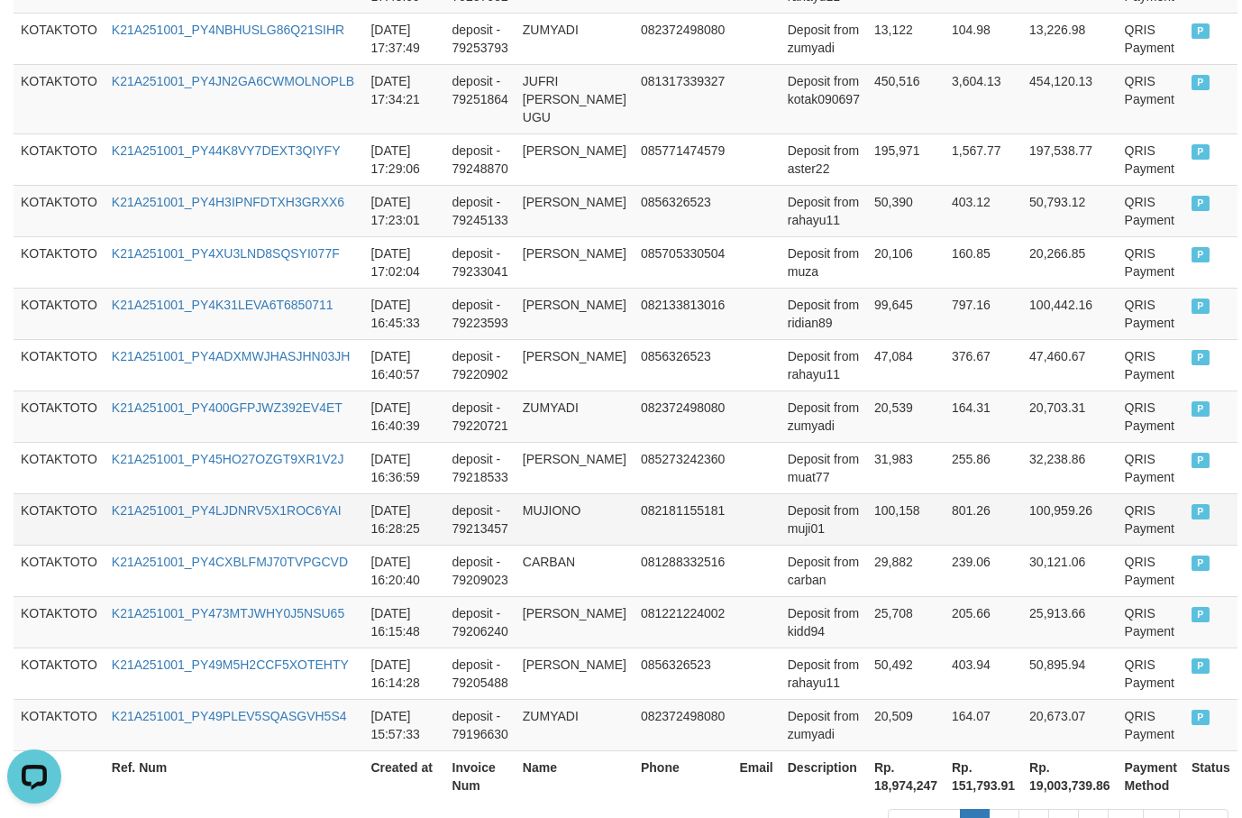
scroll to position [1402, 0]
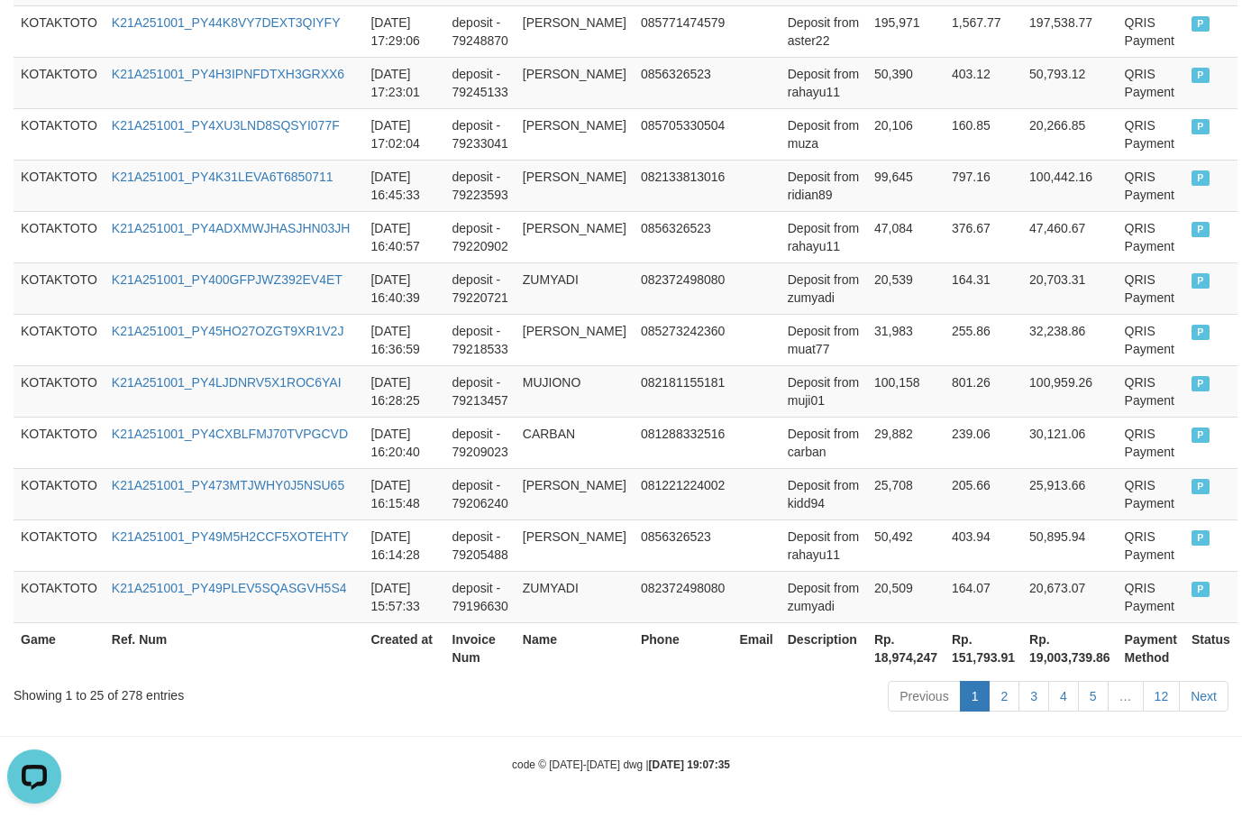
click at [892, 667] on th "Rp. 18,974,247" at bounding box center [906, 647] width 78 height 51
copy th "18,974,247"
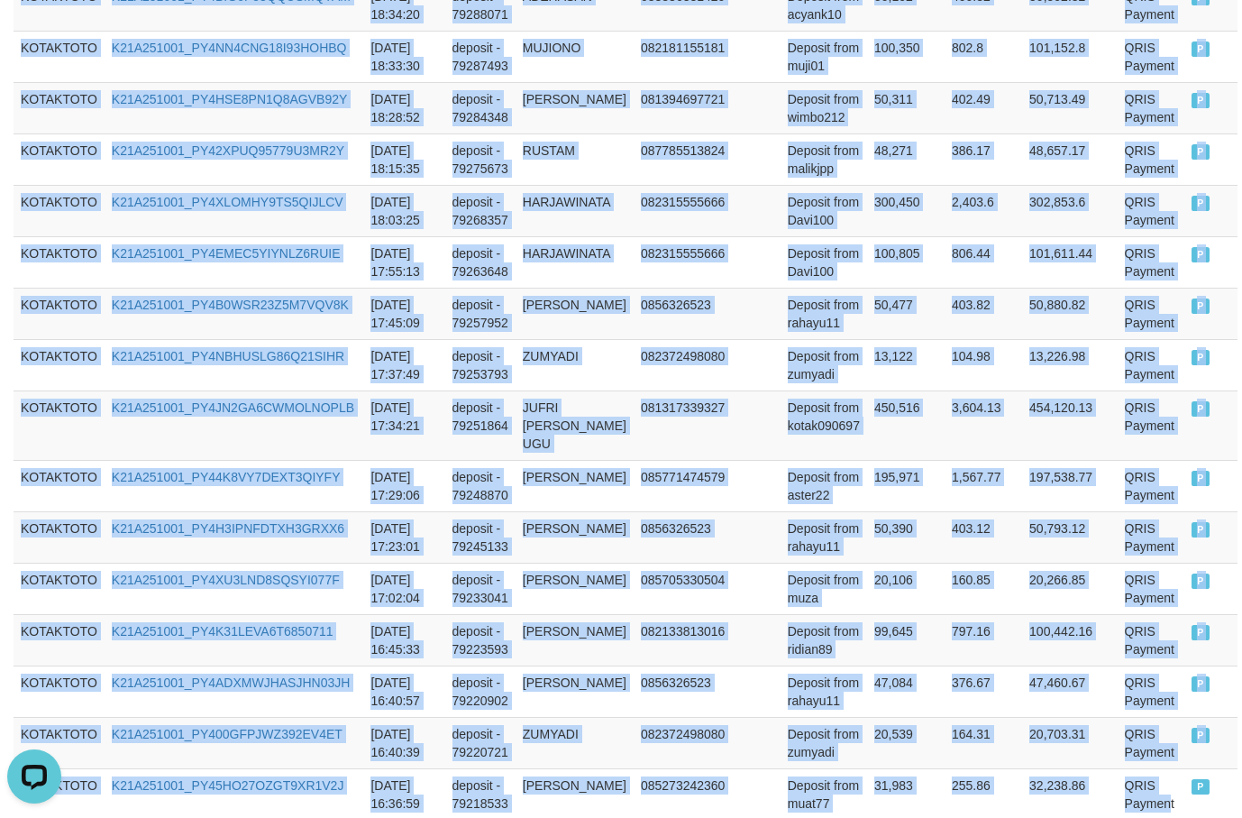
scroll to position [1191, 0]
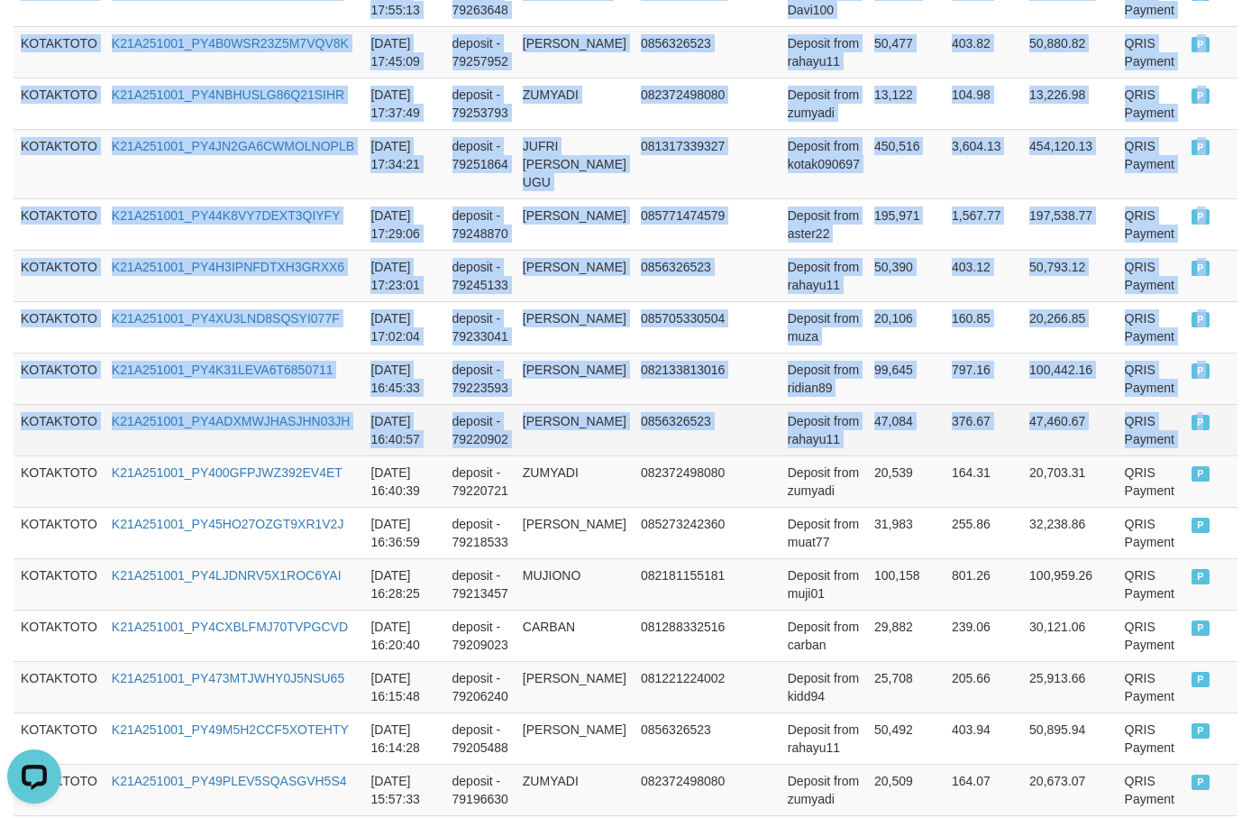
copy table "Game Ref. Num Created at Invoice Num Name Phone Email Description Net Amount To…"
drag, startPoint x: 22, startPoint y: 91, endPoint x: 1207, endPoint y: 424, distance: 1231.5
click at [1207, 424] on table "Game Ref. Num Created at Invoice Num Name Phone Email Description Net Amount To…" at bounding box center [626, 164] width 1224 height 1406
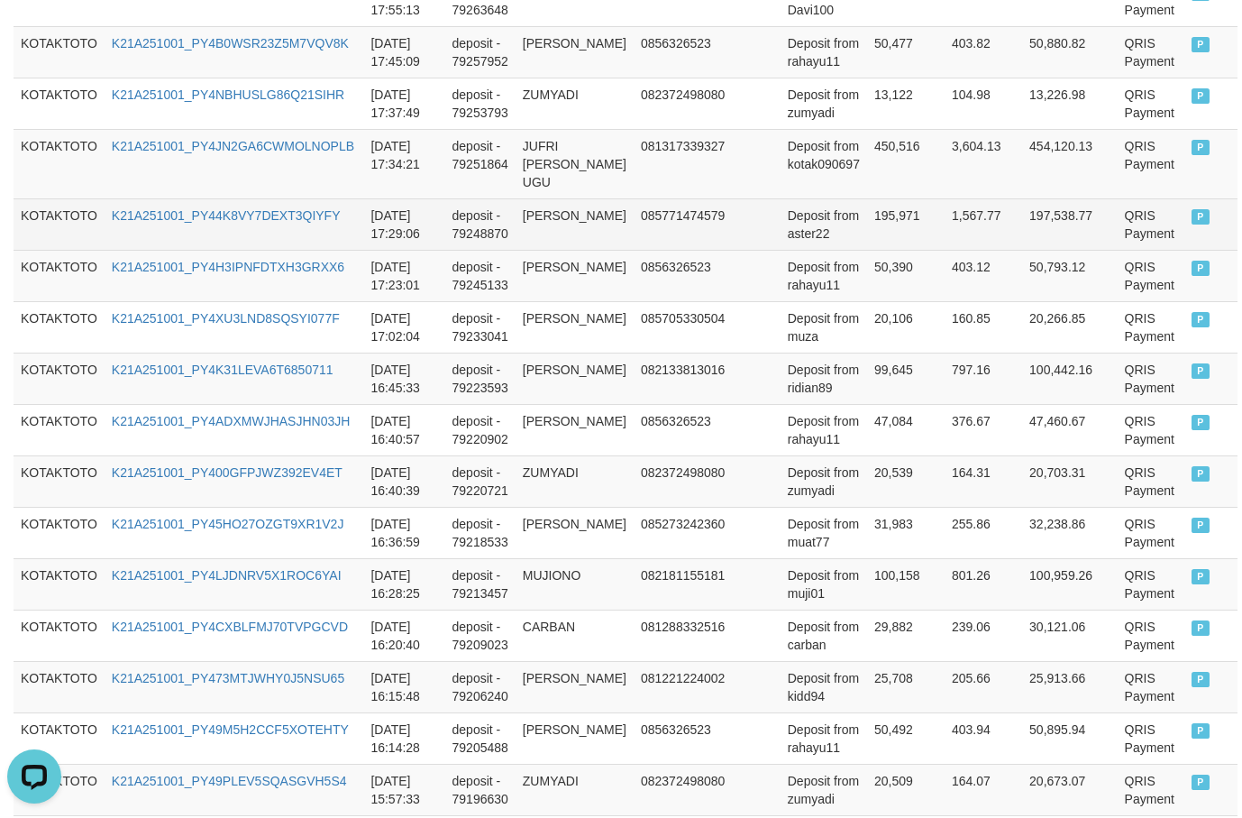
click at [885, 245] on td "195,971" at bounding box center [906, 223] width 78 height 51
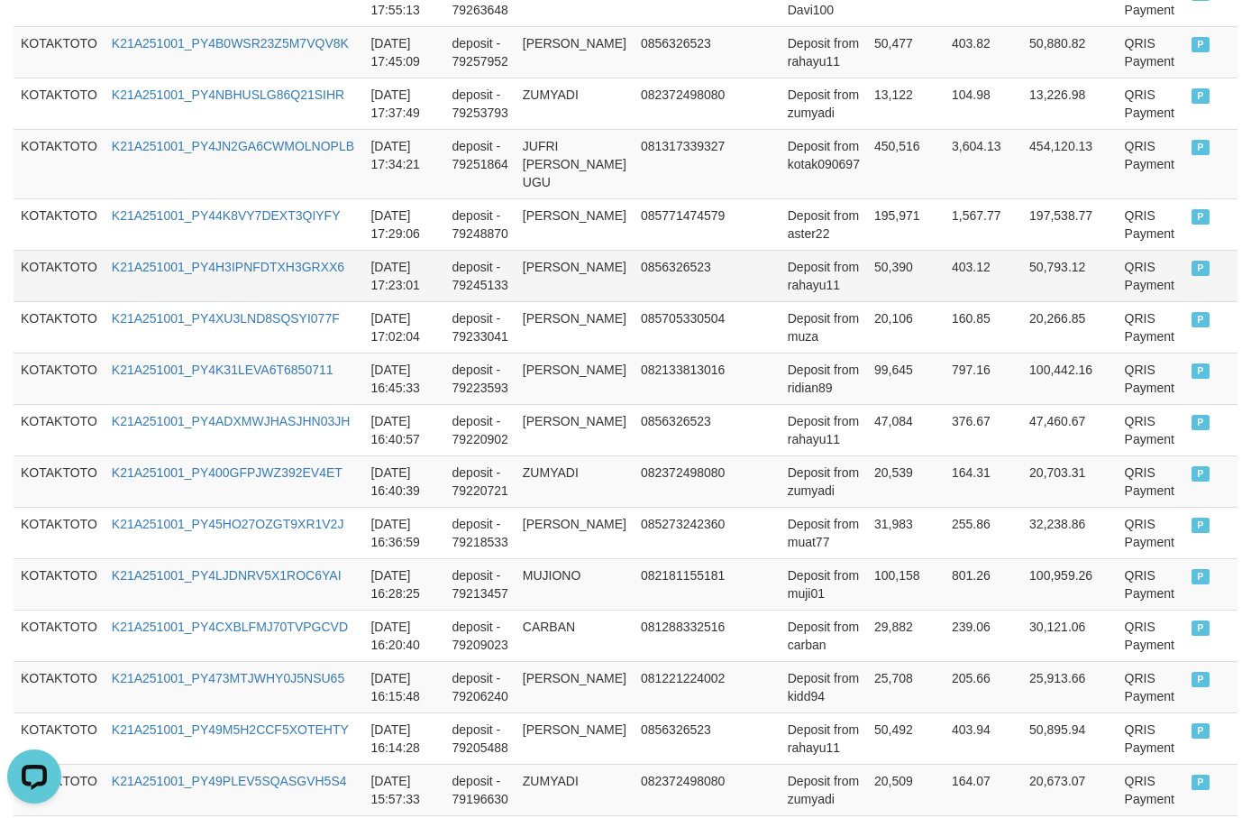
click at [875, 274] on td "50,390" at bounding box center [906, 275] width 78 height 51
click at [867, 267] on td "50,390" at bounding box center [906, 275] width 78 height 51
copy td "5"
click at [869, 266] on td "50,390" at bounding box center [906, 275] width 78 height 51
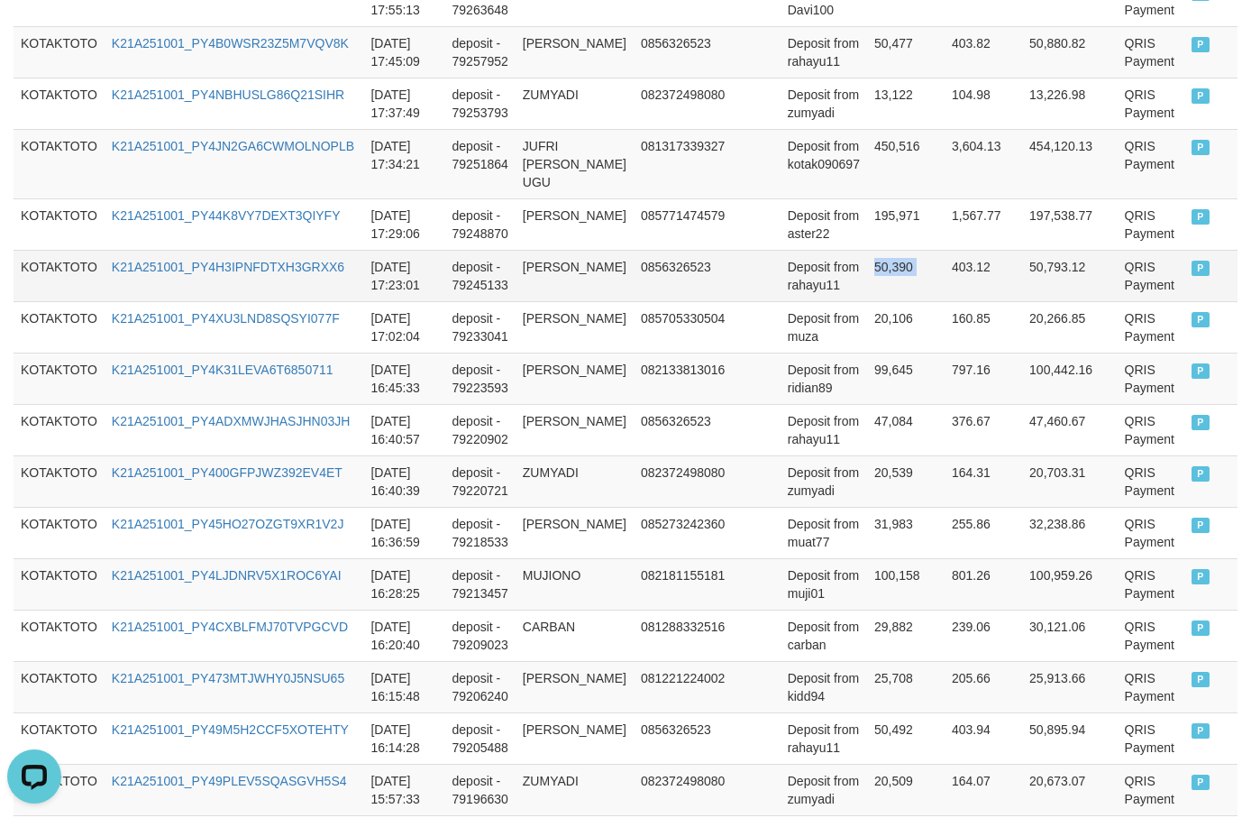
click at [869, 266] on td "50,390" at bounding box center [906, 275] width 78 height 51
copy td "50,390"
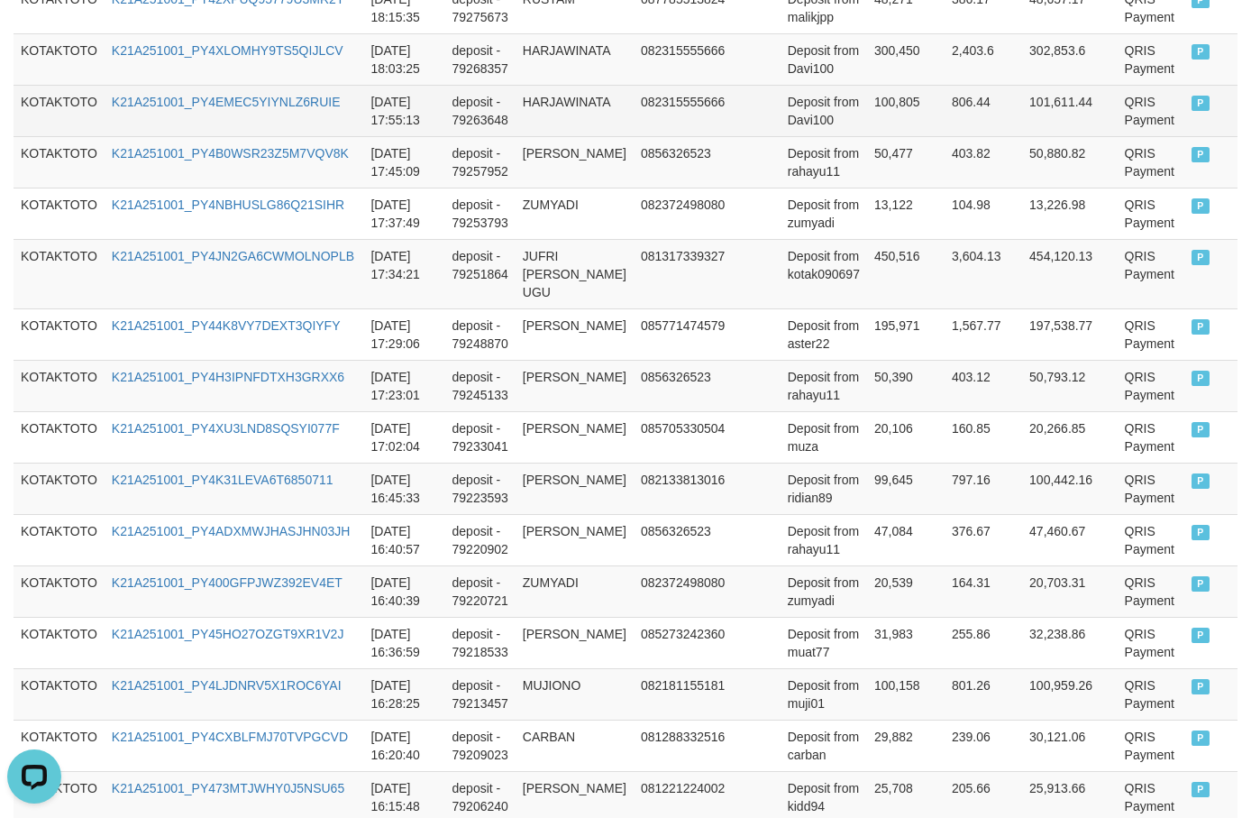
scroll to position [921, 0]
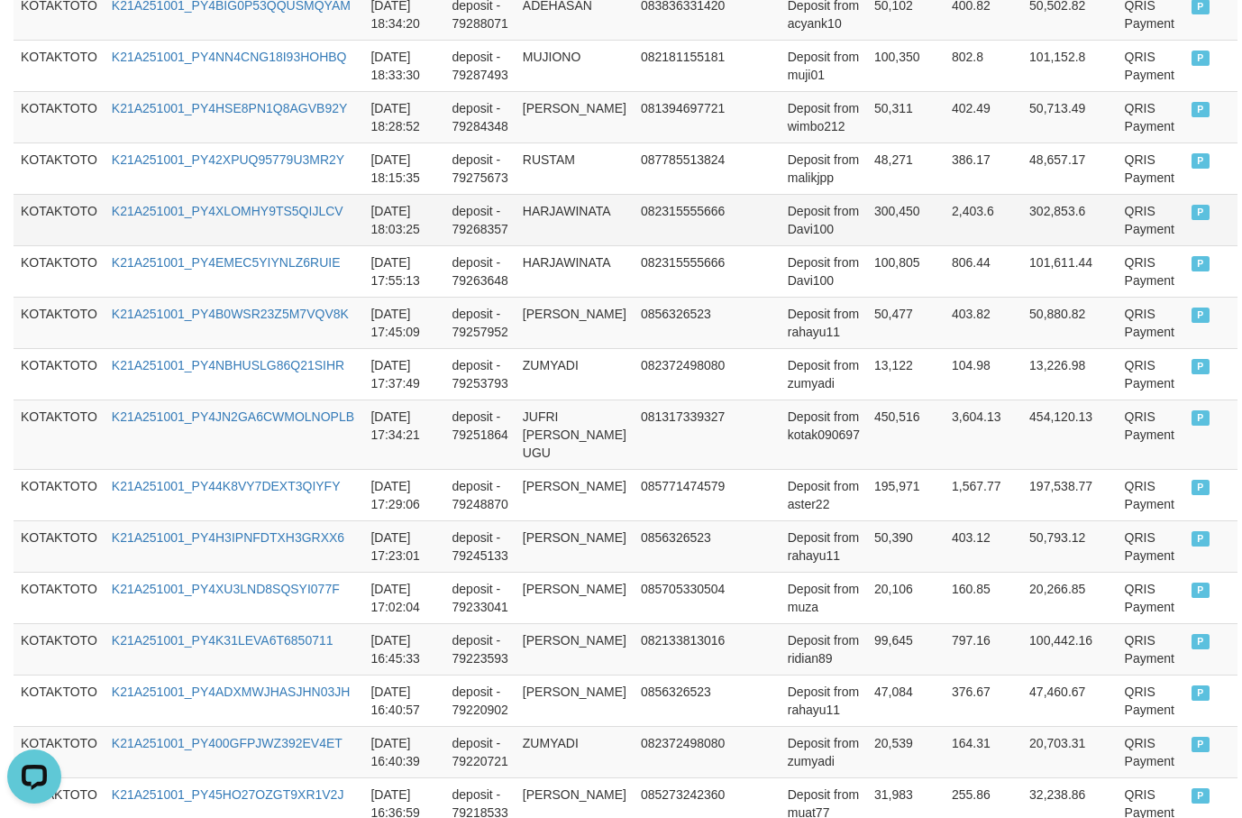
click at [890, 233] on td "300,450" at bounding box center [906, 219] width 78 height 51
copy td "300,450"
click at [890, 233] on td "300,450" at bounding box center [906, 219] width 78 height 51
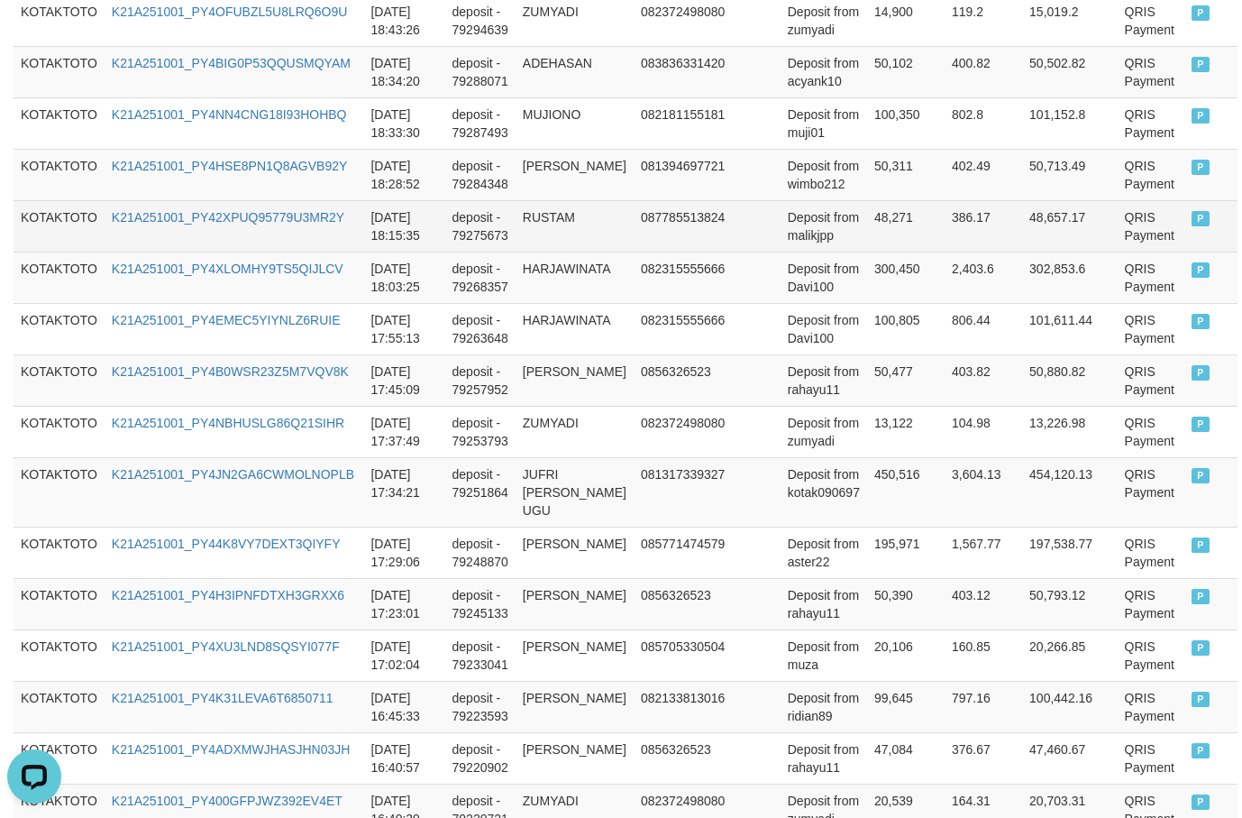
scroll to position [830, 0]
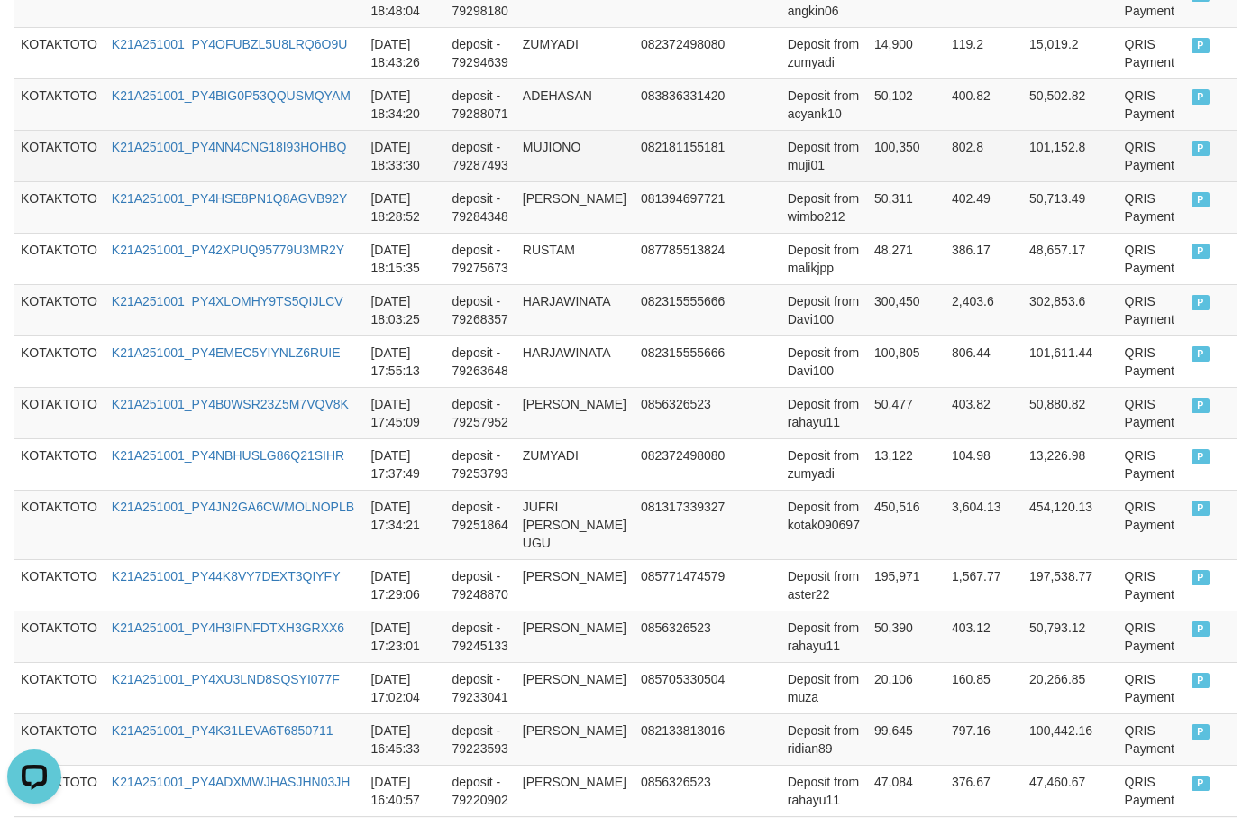
click at [876, 170] on td "100,350" at bounding box center [906, 155] width 78 height 51
copy td "100,350"
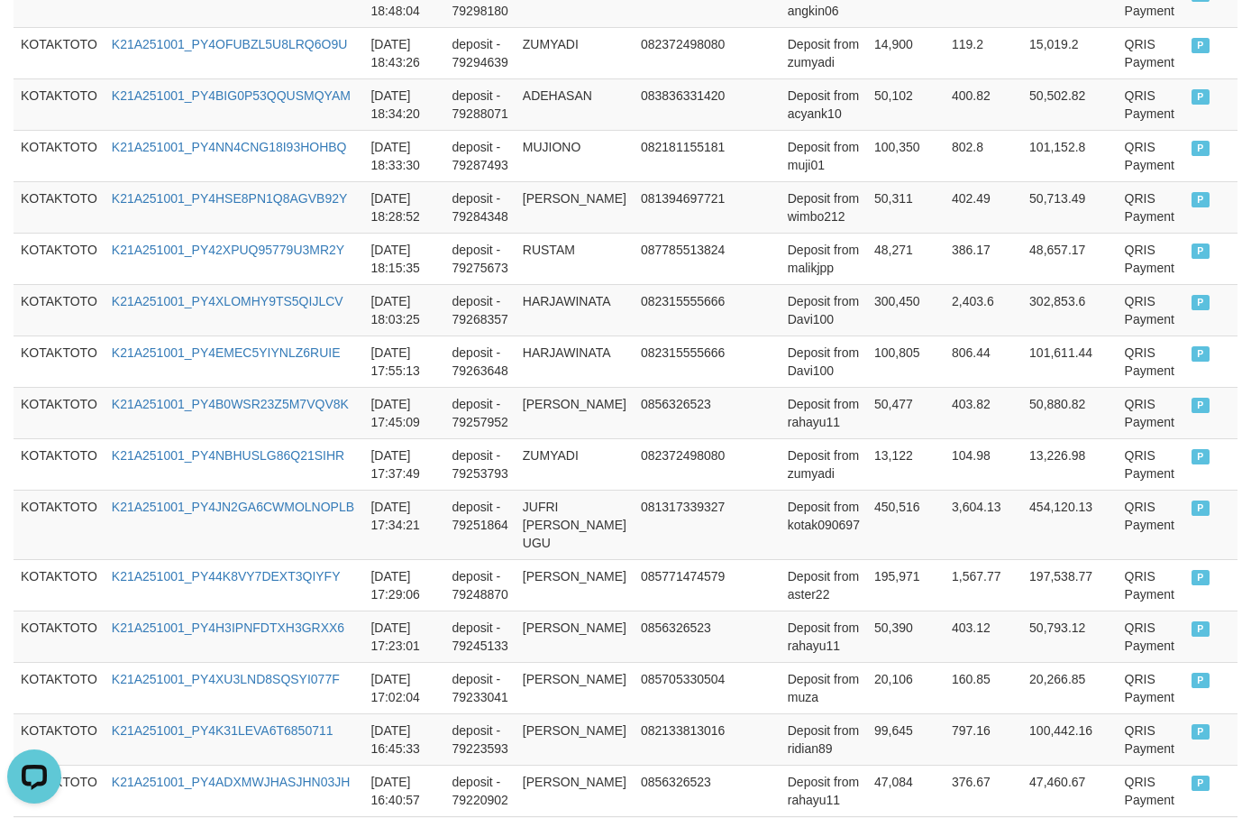
scroll to position [414, 0]
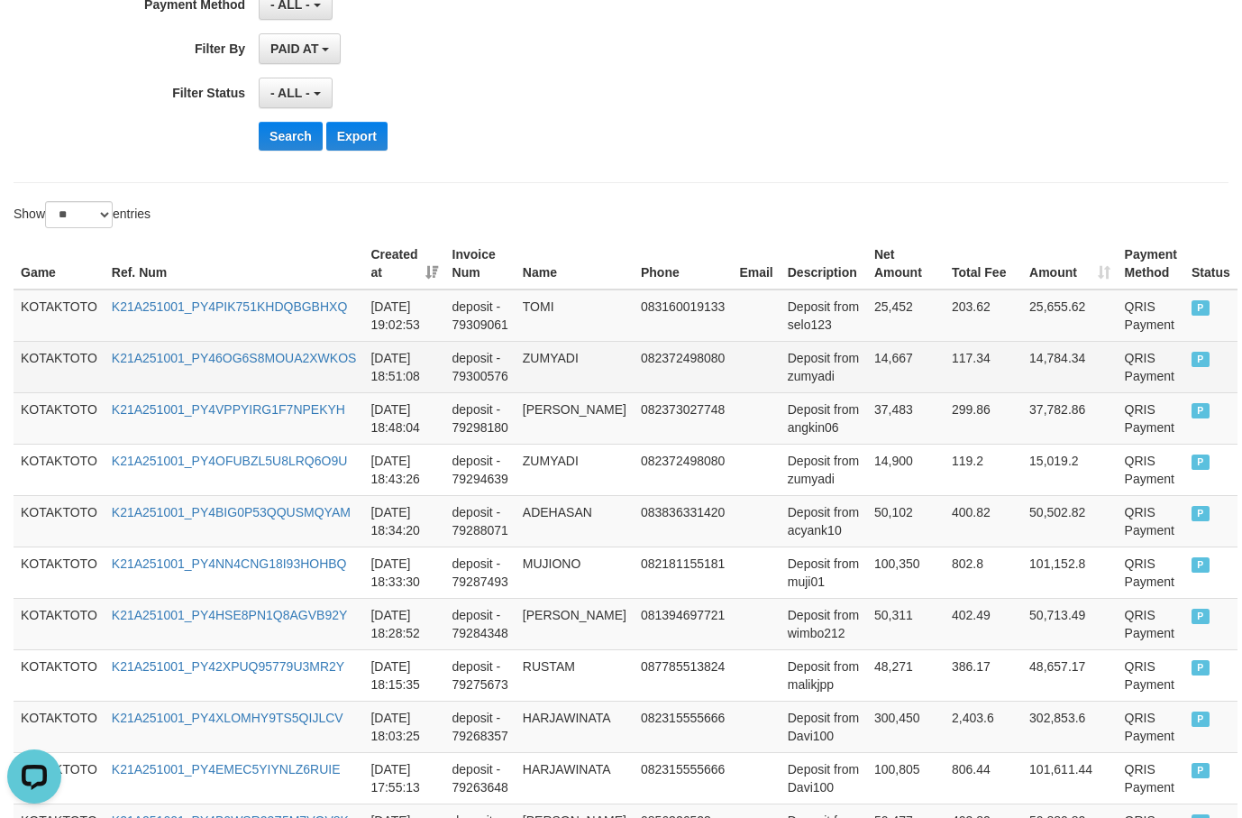
click at [875, 373] on td "14,667" at bounding box center [906, 366] width 78 height 51
copy td "14,667"
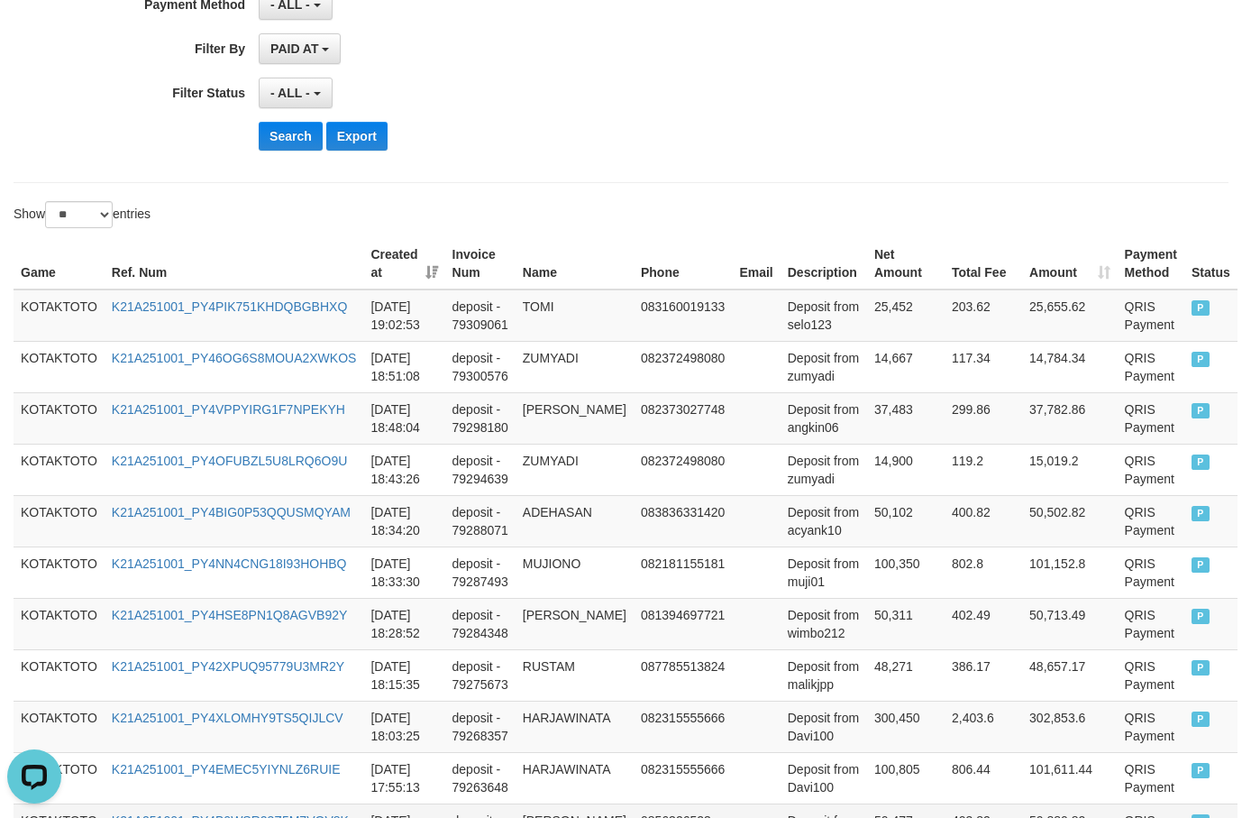
scroll to position [1100, 0]
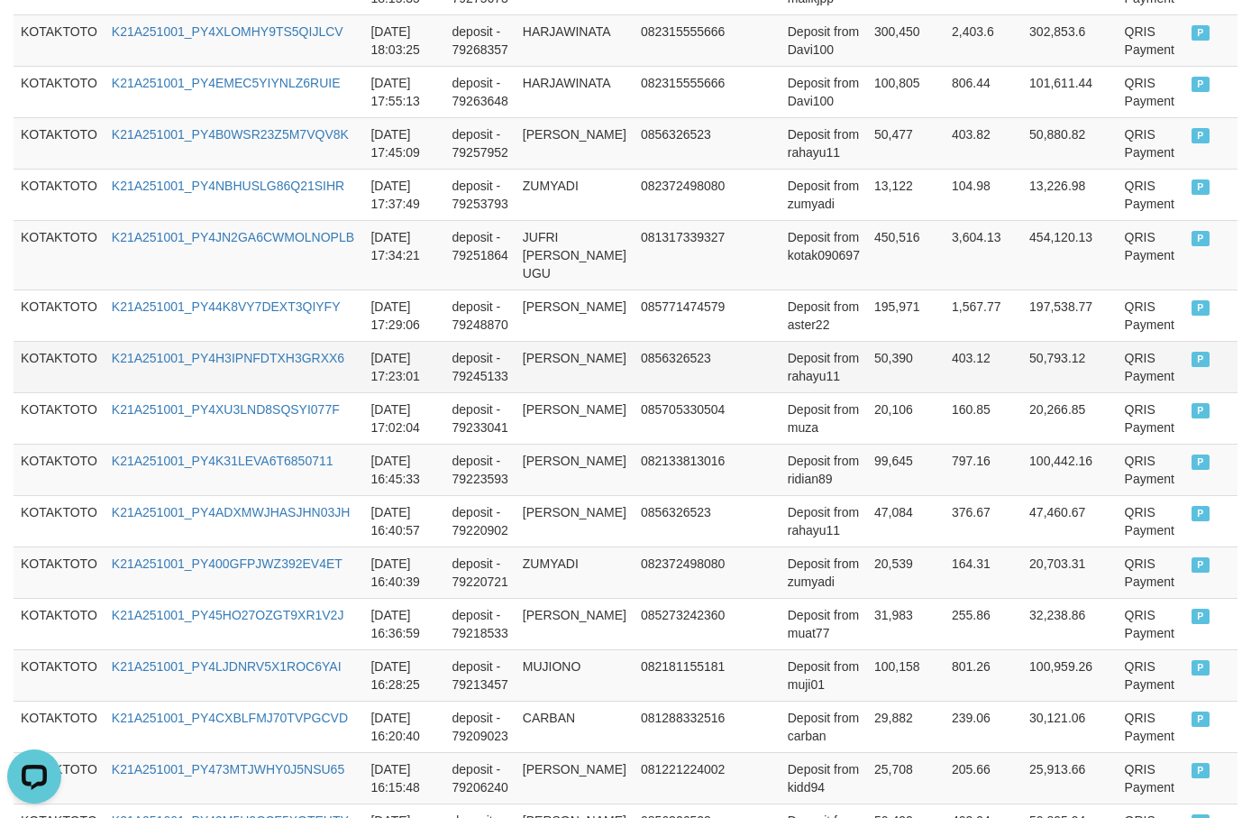
click at [878, 353] on td "50,390" at bounding box center [906, 366] width 78 height 51
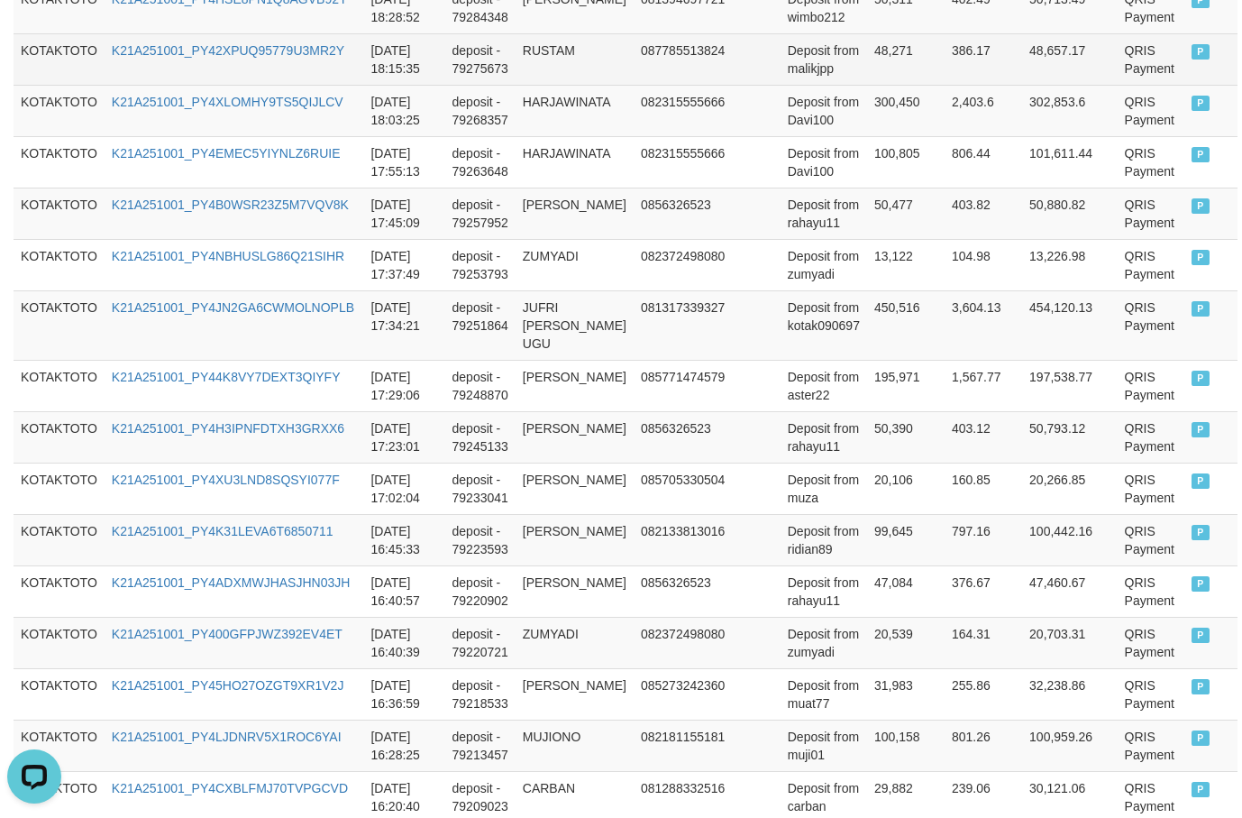
scroll to position [920, 0]
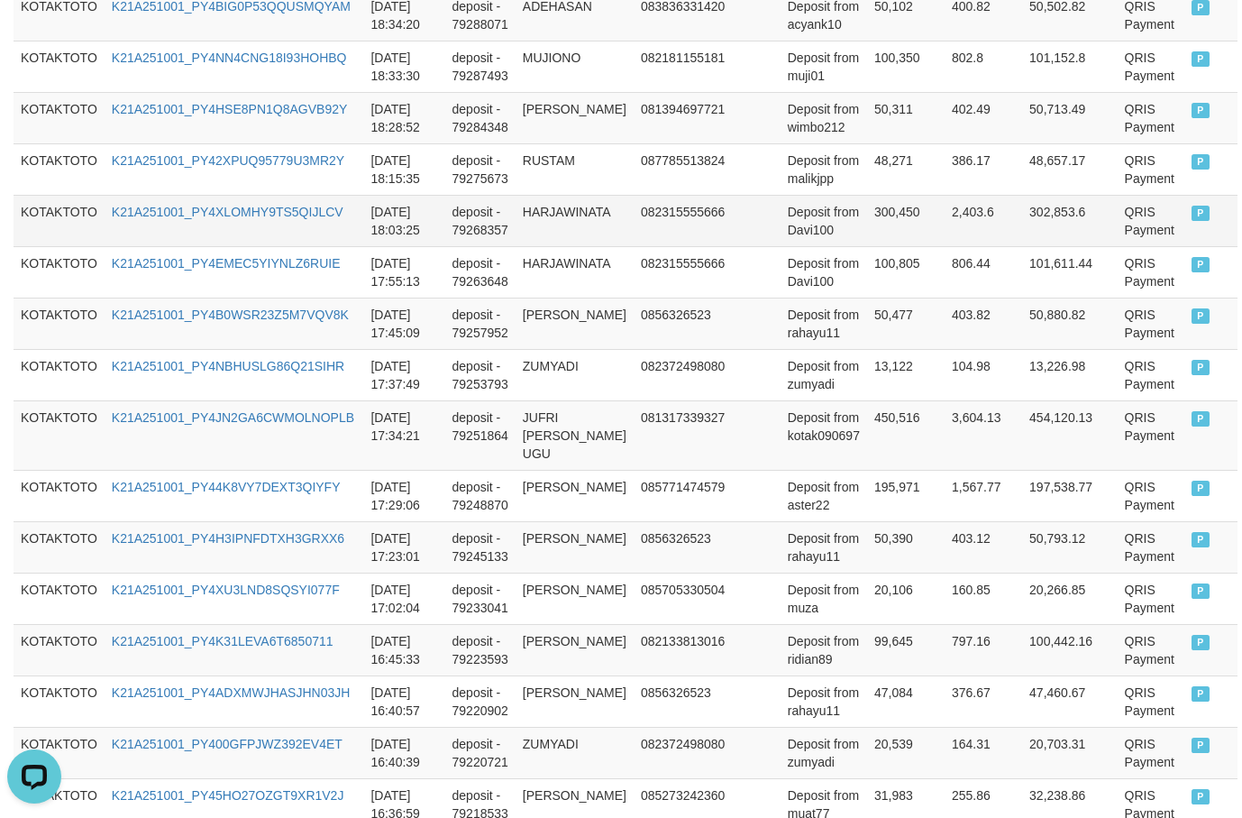
click at [877, 246] on td "300,450" at bounding box center [906, 220] width 78 height 51
click at [874, 234] on td "300,450" at bounding box center [906, 220] width 78 height 51
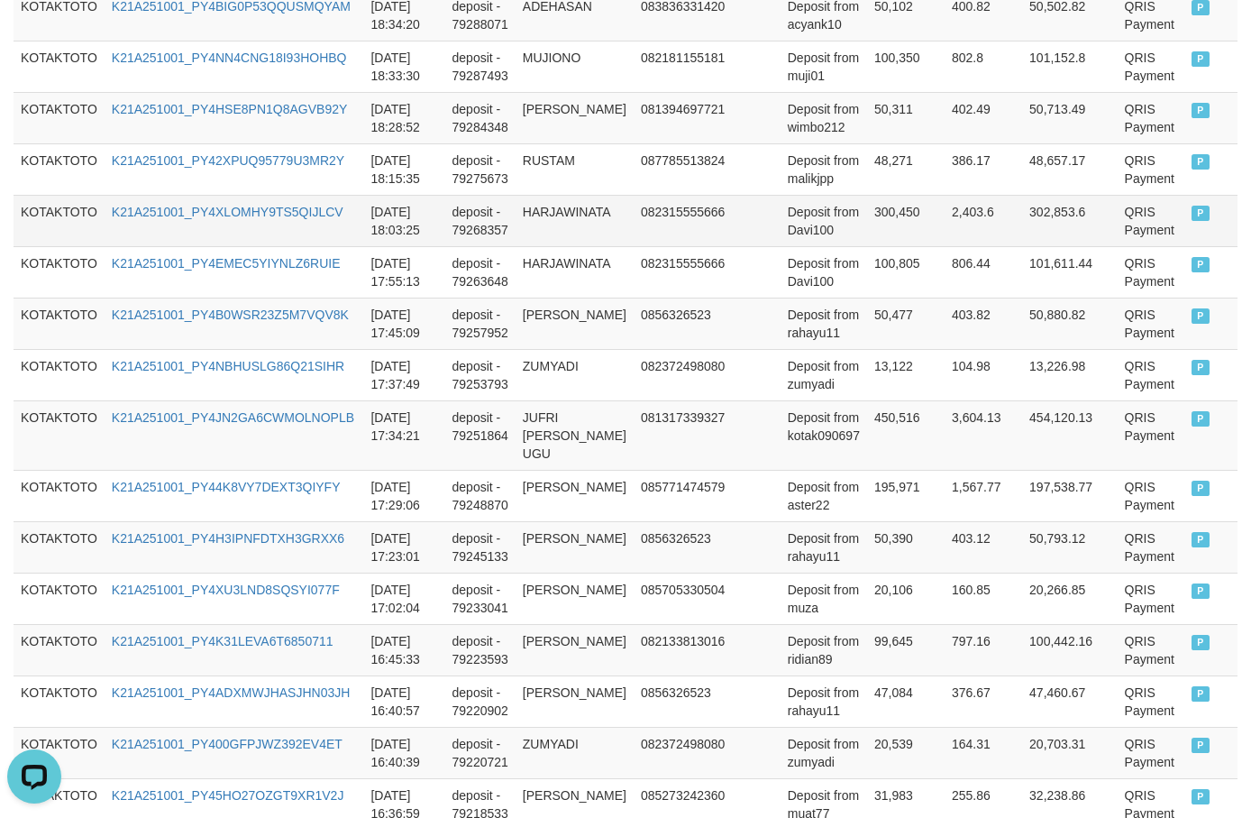
scroll to position [830, 0]
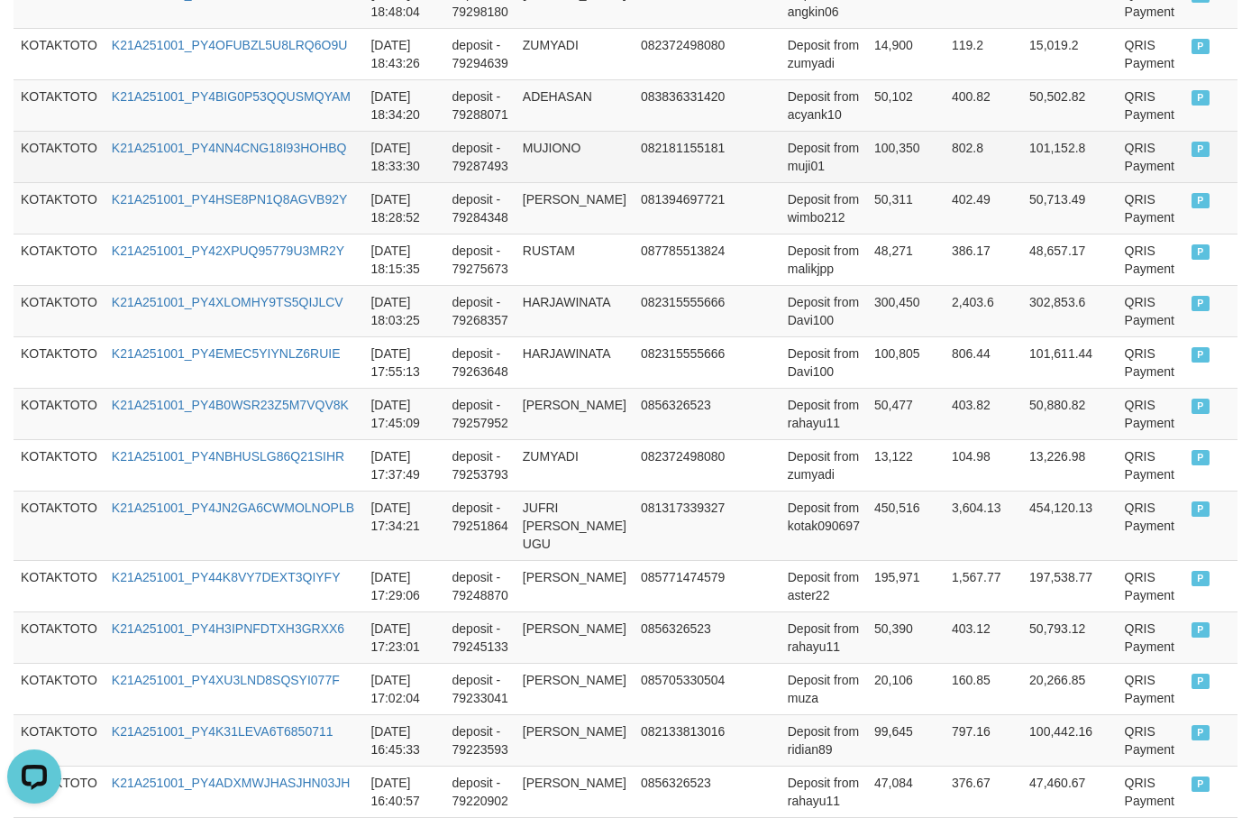
click at [881, 167] on td "100,350" at bounding box center [906, 156] width 78 height 51
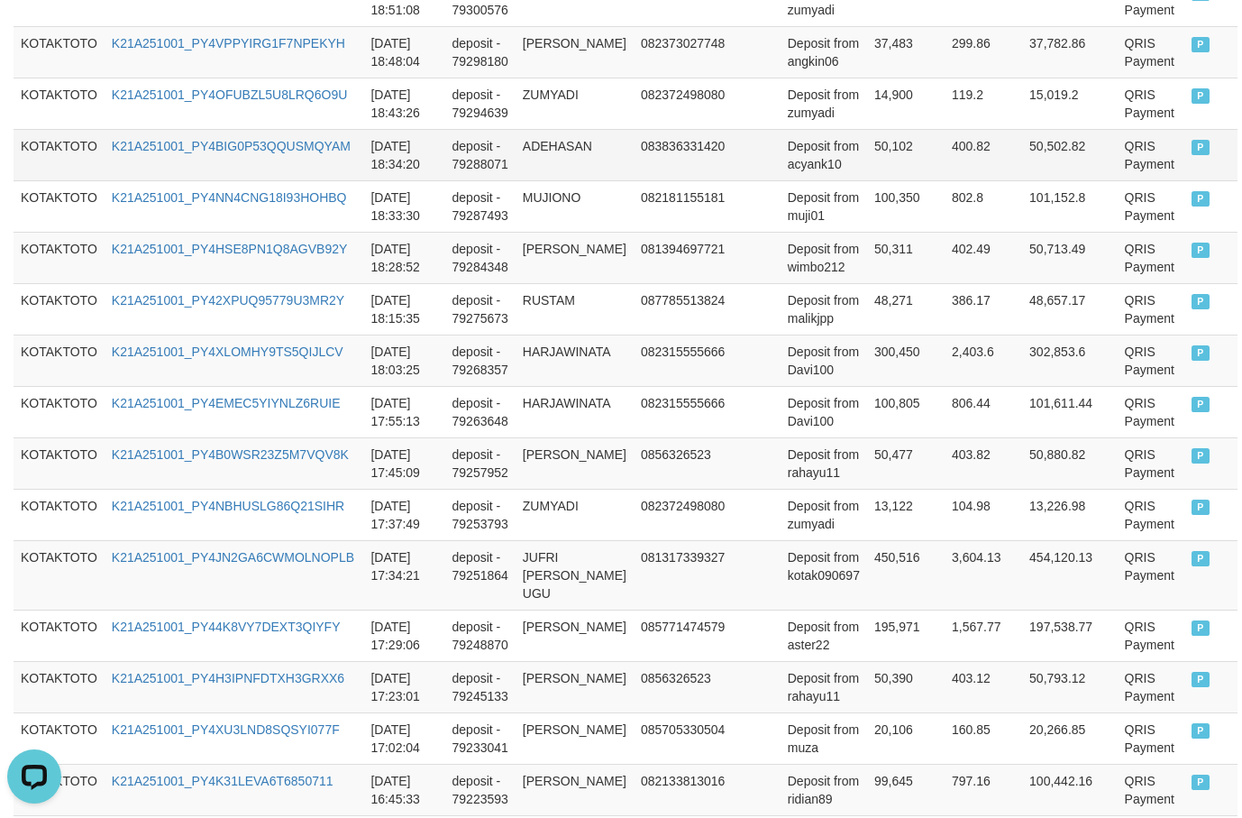
scroll to position [739, 0]
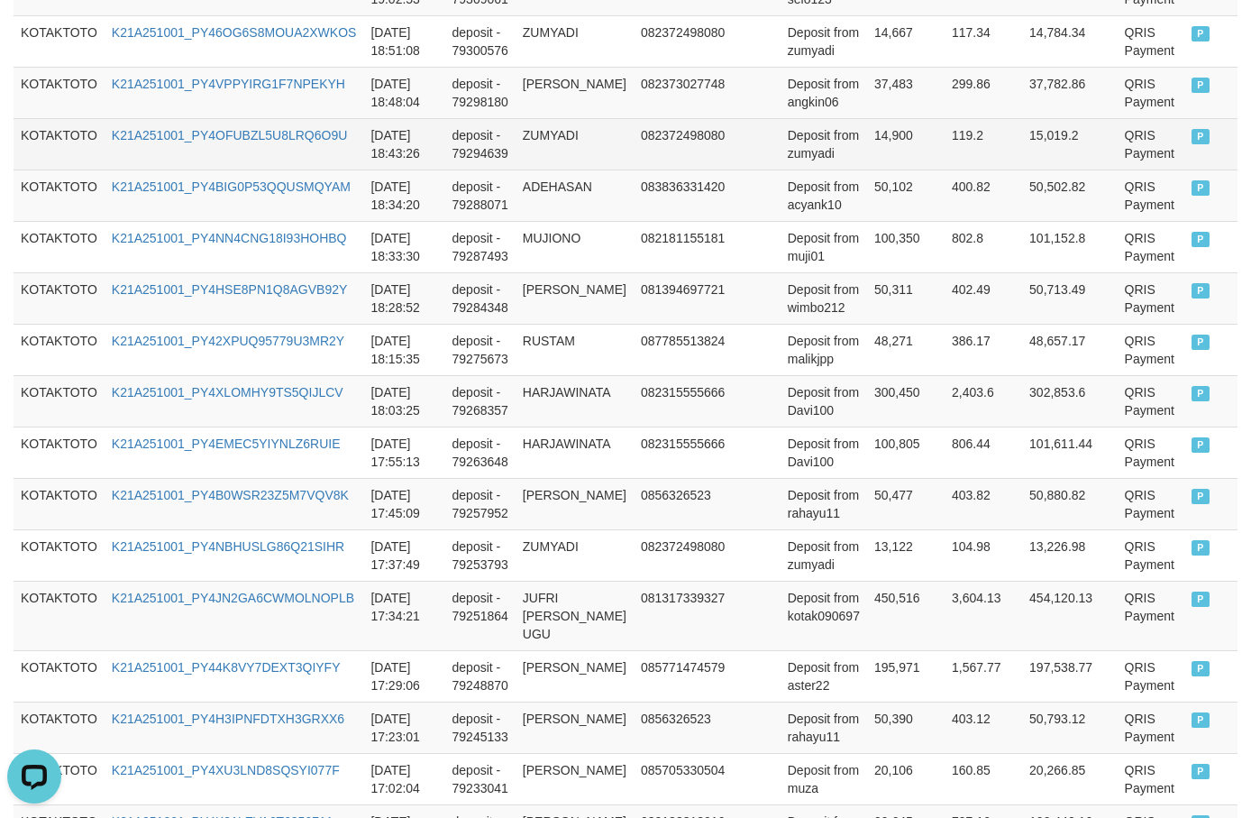
click at [873, 157] on td "14,900" at bounding box center [906, 143] width 78 height 51
